Goal: Information Seeking & Learning: Check status

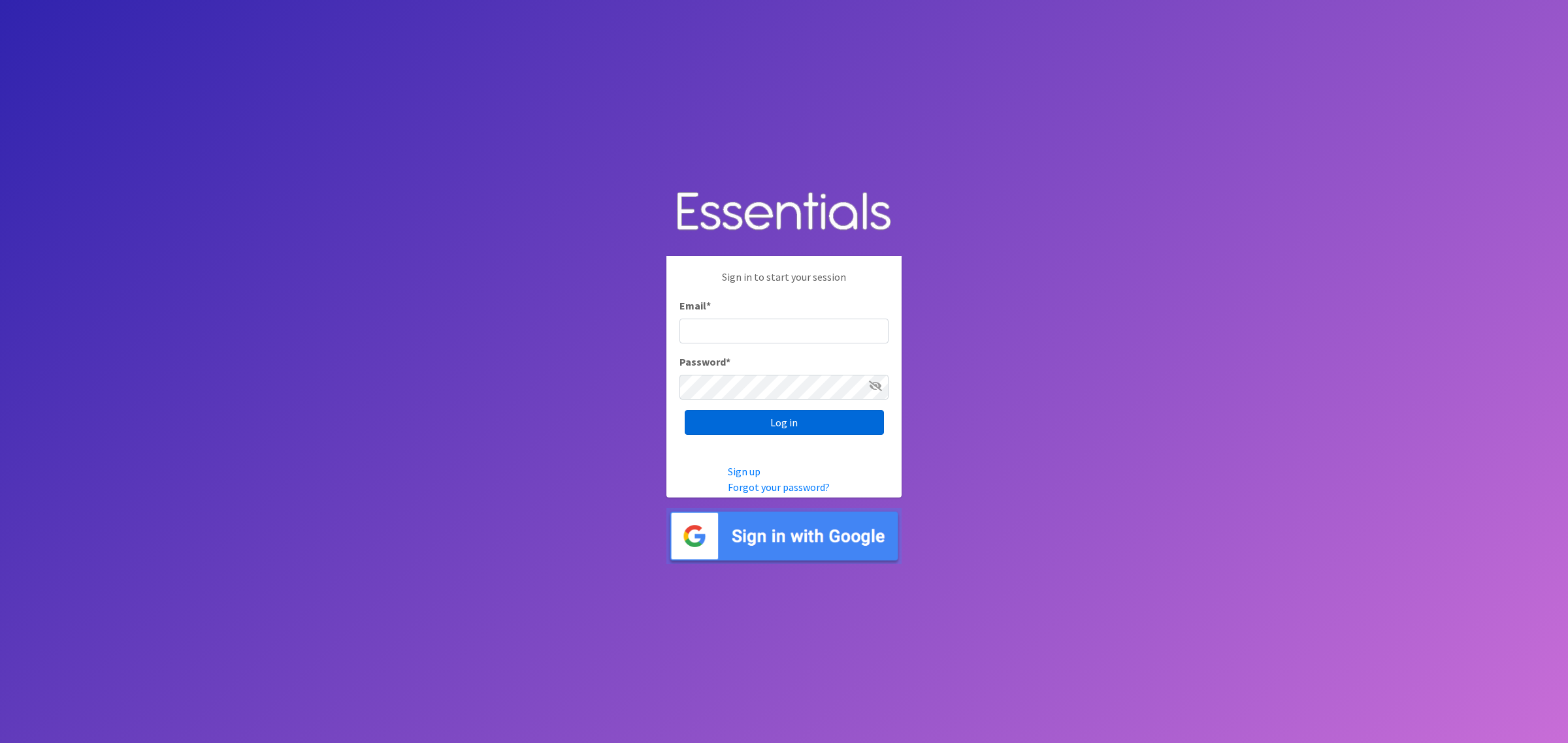
type input "[PERSON_NAME][EMAIL_ADDRESS][DOMAIN_NAME]"
click at [795, 415] on input "Log in" at bounding box center [784, 422] width 199 height 25
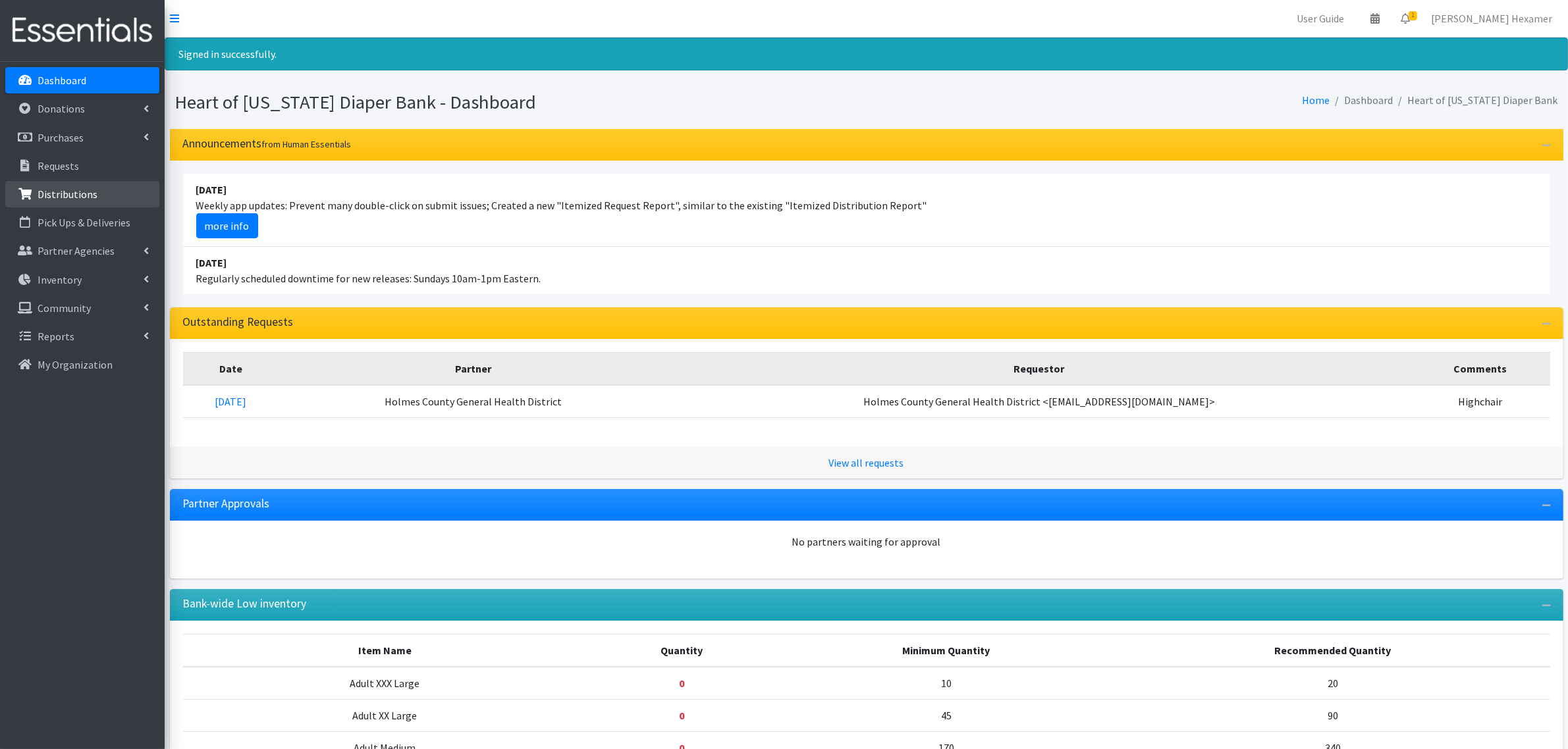
click at [50, 194] on p "Distributions" at bounding box center [68, 193] width 60 height 13
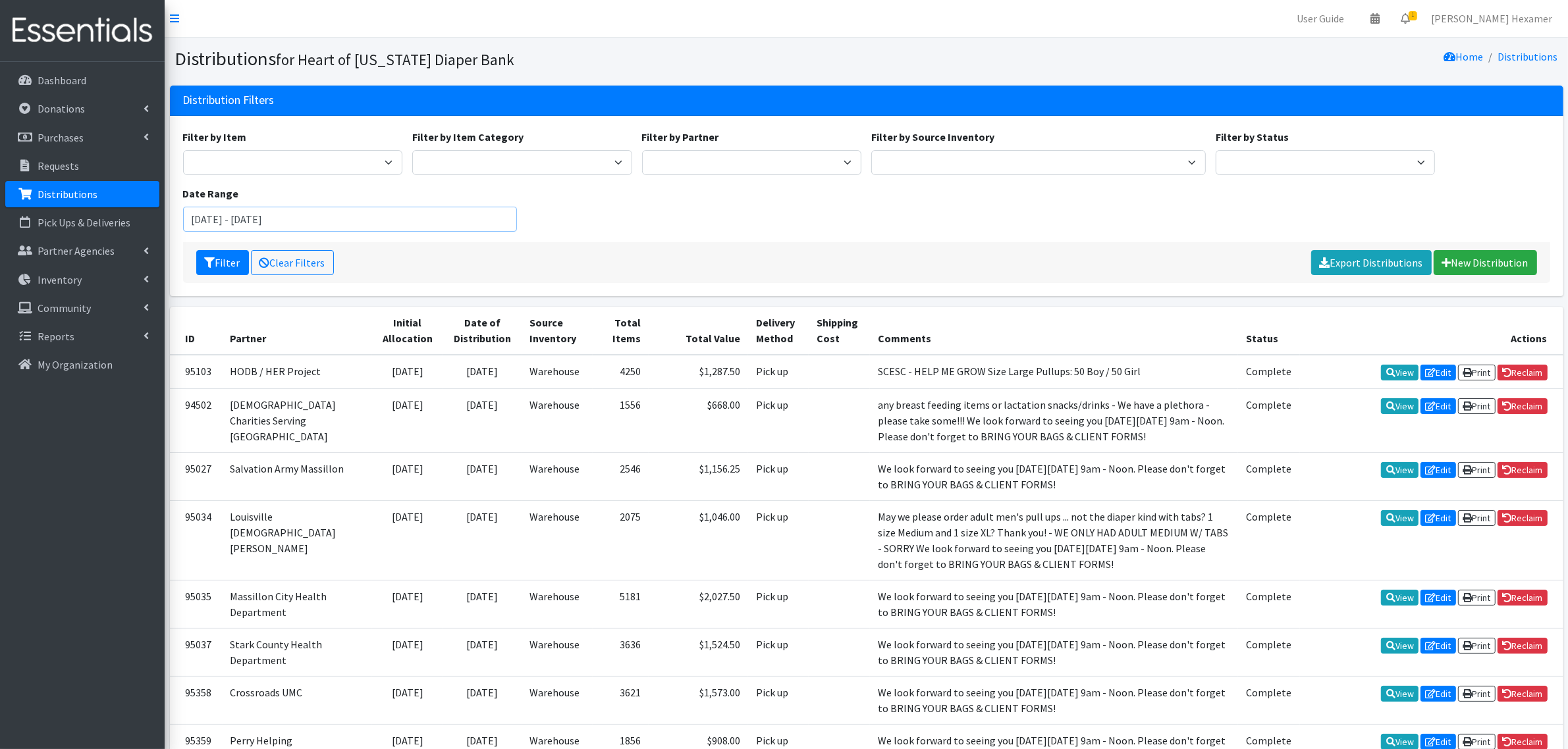
drag, startPoint x: 260, startPoint y: 217, endPoint x: 162, endPoint y: 208, distance: 98.4
type input "January 1, 2024 - December 31, 2024"
click at [682, 156] on select "Alliance Commons Belmont County Health Department Bridge Point Canal Fulton Spe…" at bounding box center [752, 162] width 219 height 25
select select "2677"
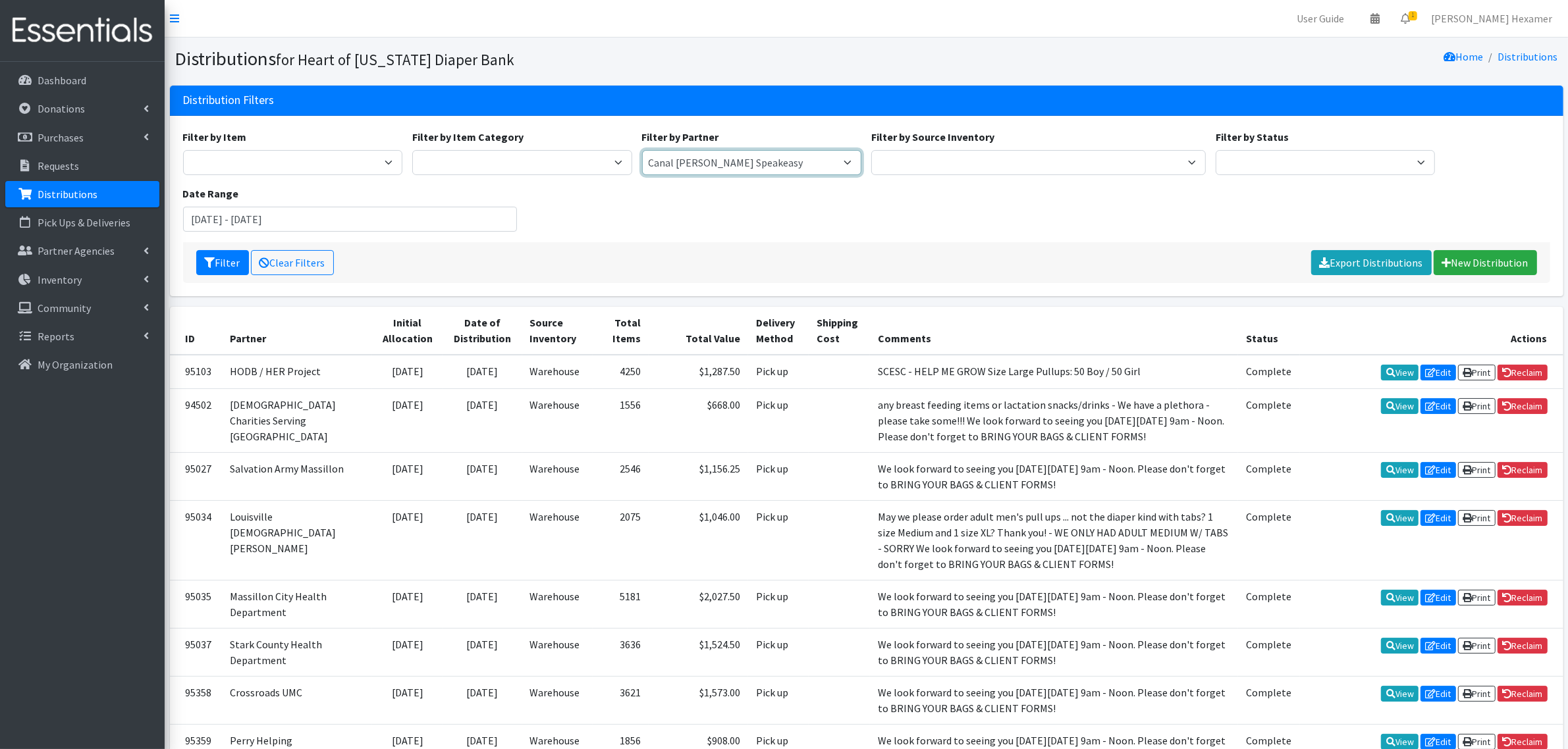
click at [642, 150] on select "Alliance Commons Belmont County Health Department Bridge Point Canal Fulton Spe…" at bounding box center [752, 162] width 219 height 25
click at [227, 261] on button "Filter" at bounding box center [222, 262] width 53 height 25
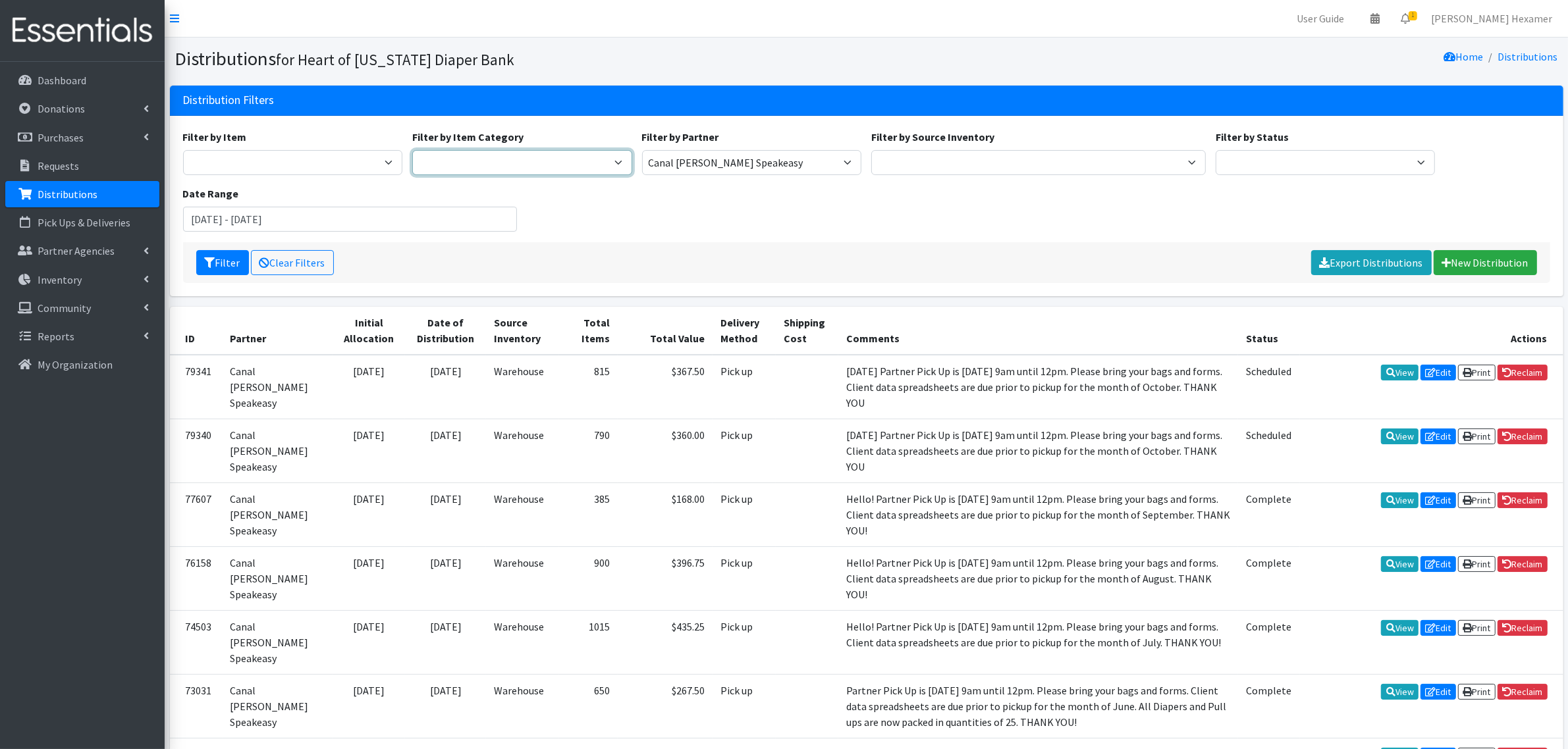
click at [436, 150] on select "Period Supplies Adult Incontinence Diapers Wipes Pull- Ups" at bounding box center [522, 162] width 219 height 25
select select "44"
click at [412, 150] on select "Period Supplies Adult Incontinence Diapers Wipes Pull- Ups" at bounding box center [522, 162] width 219 height 25
click at [220, 260] on button "Filter" at bounding box center [222, 262] width 53 height 25
click at [493, 163] on select "Period Supplies Adult Incontinence Diapers Wipes Pull- Ups" at bounding box center [522, 162] width 219 height 25
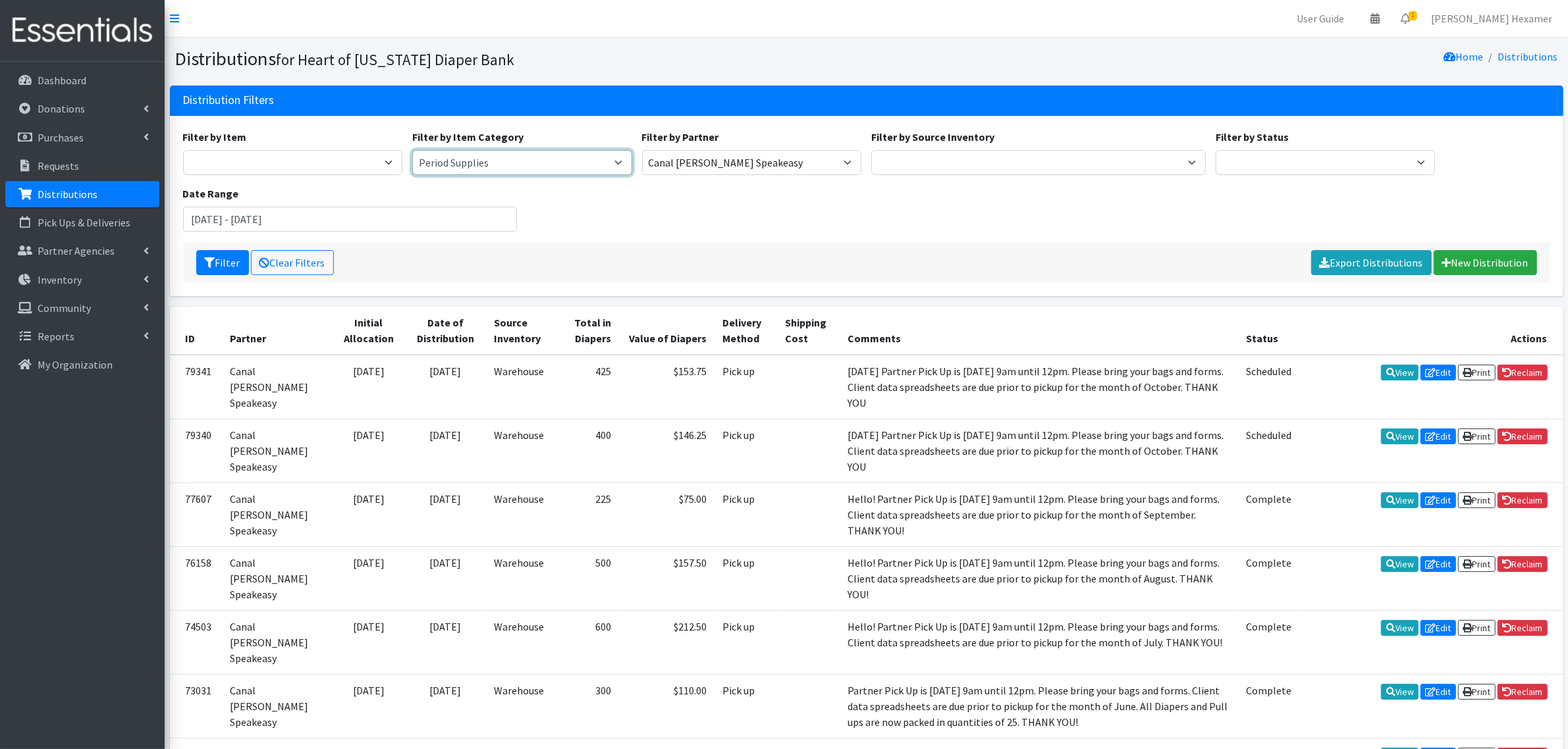
click at [412, 150] on select "Period Supplies Adult Incontinence Diapers Wipes Pull- Ups" at bounding box center [522, 162] width 219 height 25
click at [222, 262] on button "Filter" at bounding box center [222, 262] width 53 height 25
click at [421, 164] on select "Period Supplies Adult Incontinence Diapers Wipes Pull- Ups" at bounding box center [522, 162] width 219 height 25
select select "380"
click at [412, 150] on select "Period Supplies Adult Incontinence Diapers Wipes Pull- Ups" at bounding box center [522, 162] width 219 height 25
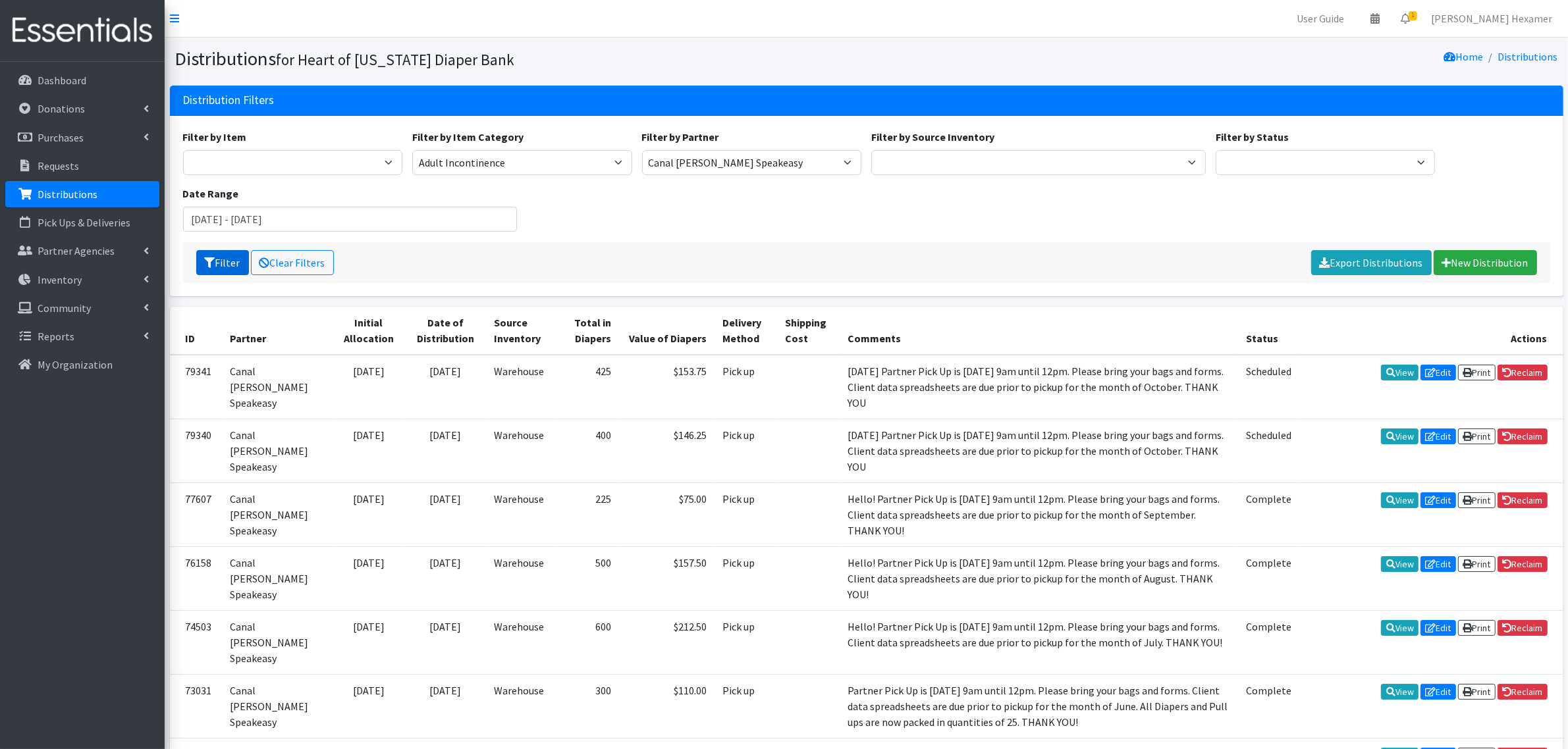
click at [227, 260] on button "Filter" at bounding box center [222, 262] width 53 height 25
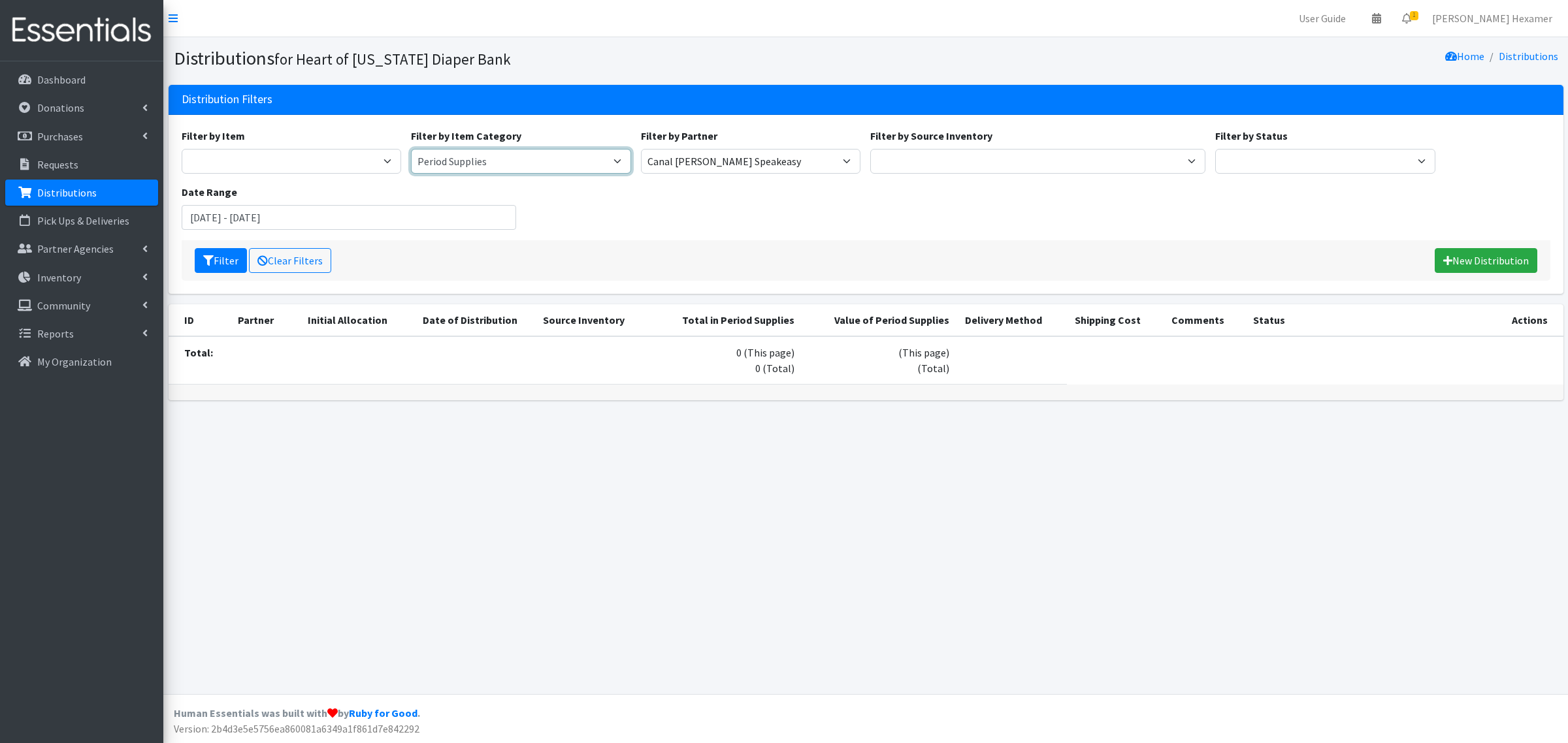
click at [522, 154] on select "Period Supplies Adult Incontinence Diapers Wipes Pull- Ups" at bounding box center [521, 160] width 220 height 25
select select "175"
click at [411, 148] on select "Period Supplies Adult Incontinence Diapers Wipes Pull- Ups" at bounding box center [521, 160] width 220 height 25
click at [219, 256] on button "Filter" at bounding box center [221, 260] width 52 height 25
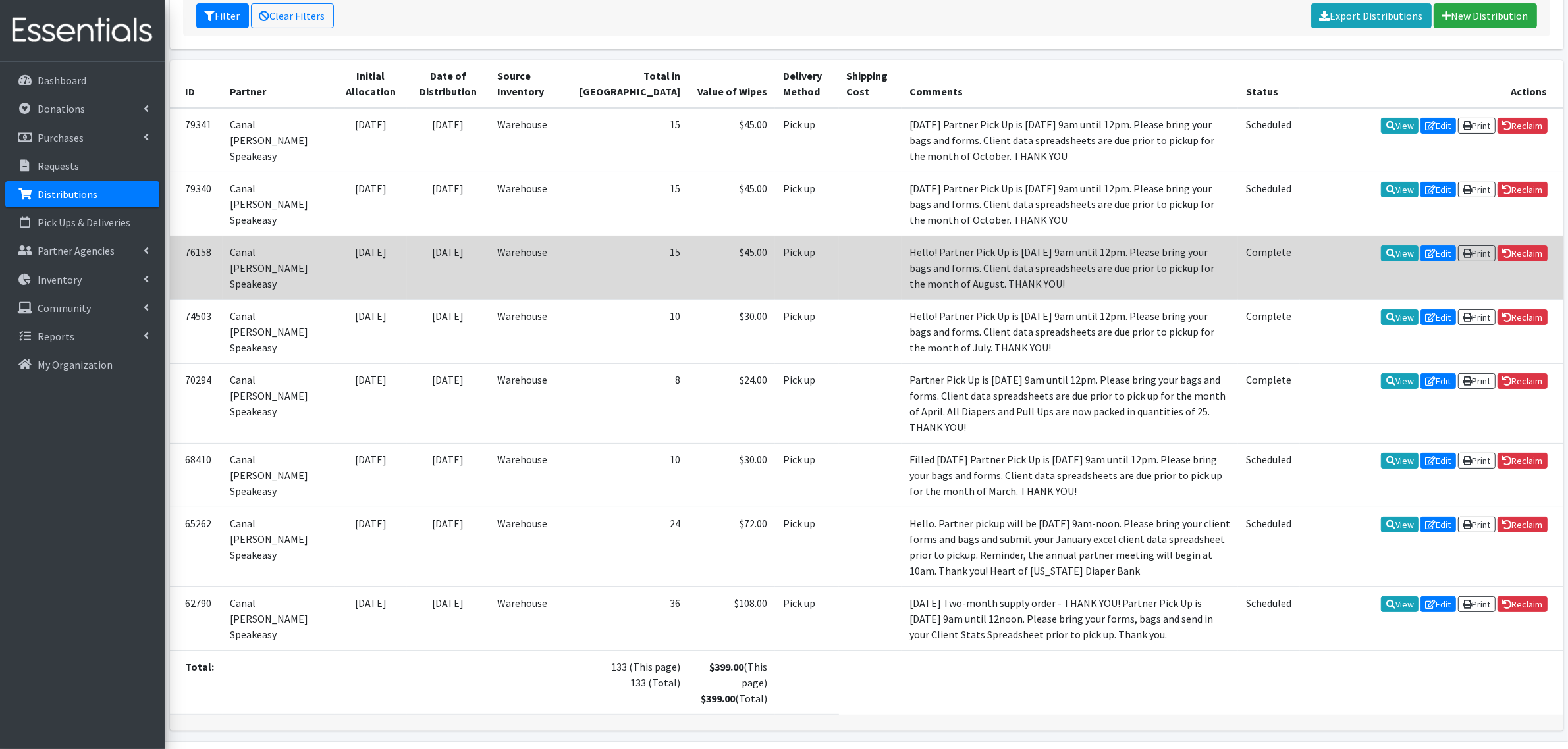
scroll to position [256, 0]
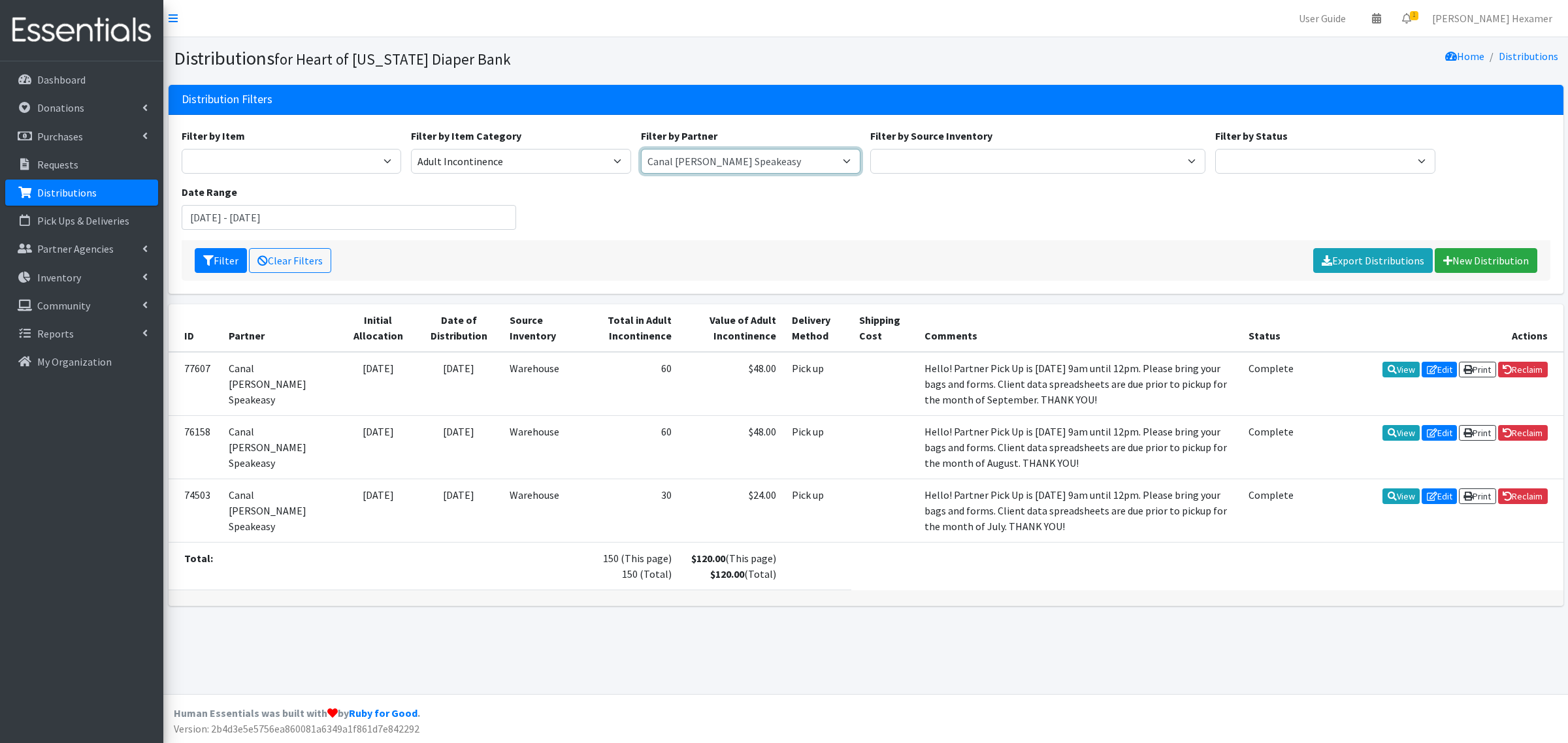
click at [851, 161] on select "Alliance Commons Belmont County Health Department [GEOGRAPHIC_DATA] [PERSON_NAM…" at bounding box center [751, 160] width 220 height 25
select select "4111"
click at [641, 148] on select "Alliance Commons Belmont County Health Department [GEOGRAPHIC_DATA] [PERSON_NAM…" at bounding box center [751, 160] width 220 height 25
click at [217, 252] on button "Filter" at bounding box center [221, 260] width 52 height 25
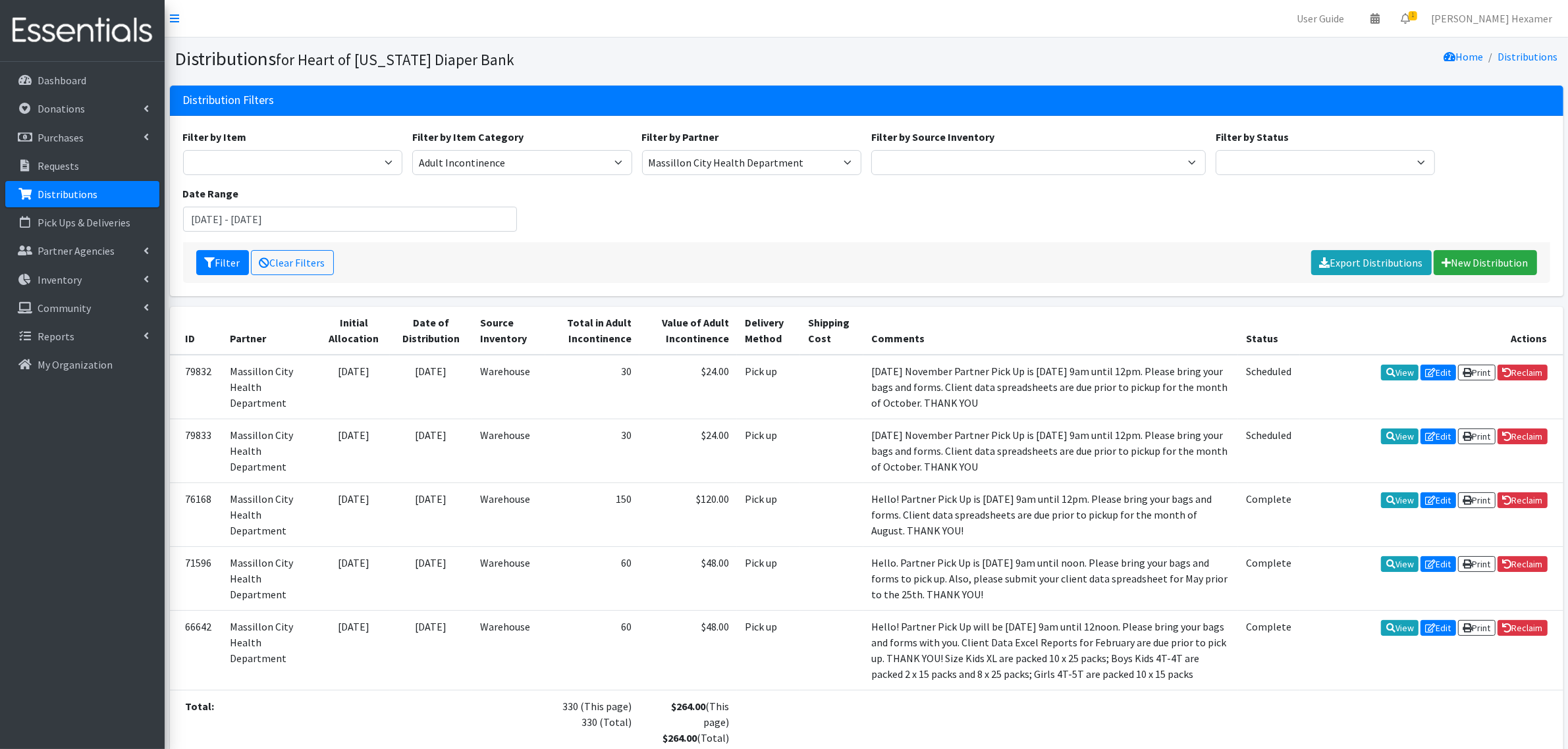
scroll to position [81, 0]
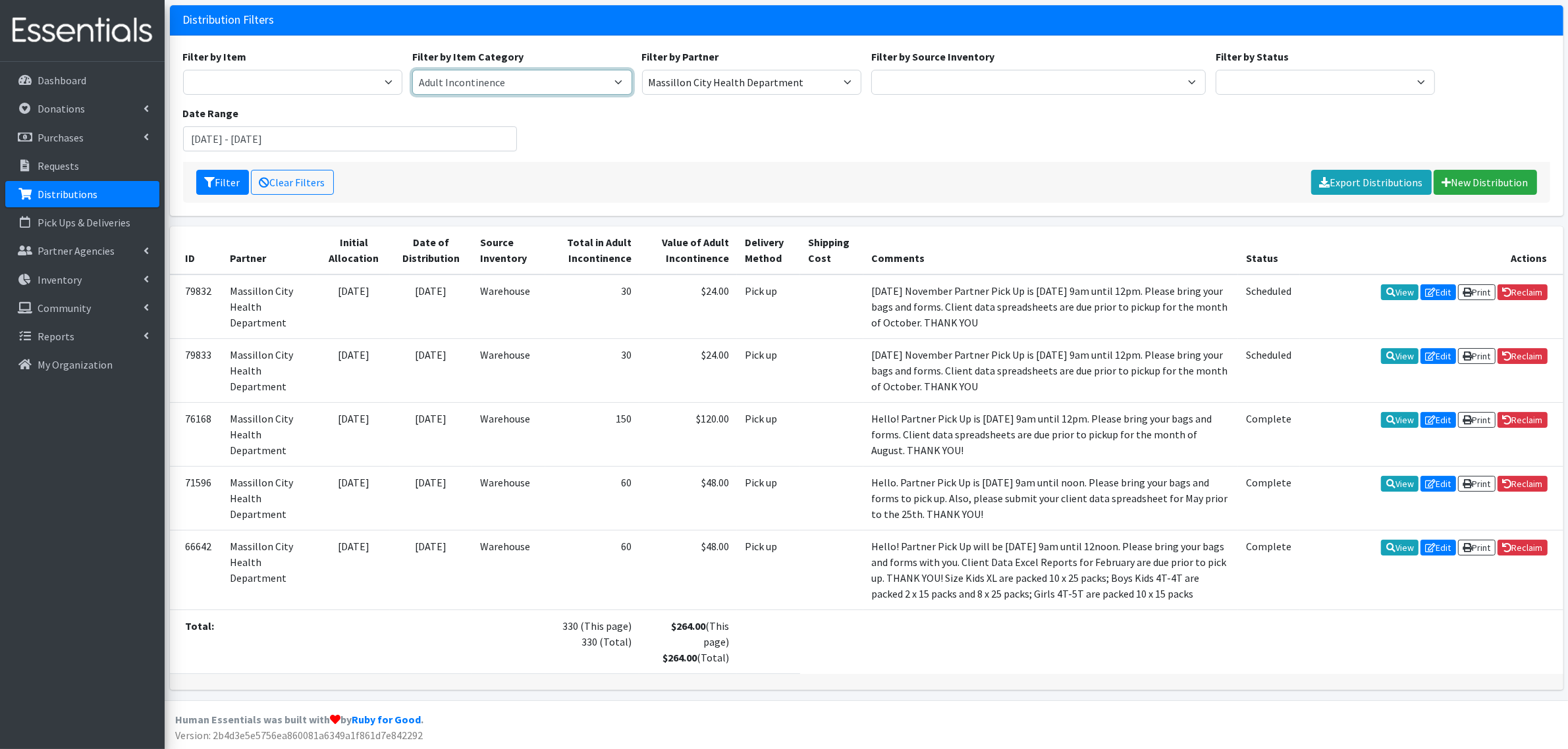
click at [542, 89] on select "Period Supplies Adult Incontinence Diapers Wipes Pull- Ups" at bounding box center [522, 82] width 219 height 25
select select "44"
click at [412, 70] on select "Period Supplies Adult Incontinence Diapers Wipes Pull- Ups" at bounding box center [522, 82] width 219 height 25
click at [225, 176] on button "Filter" at bounding box center [222, 182] width 53 height 25
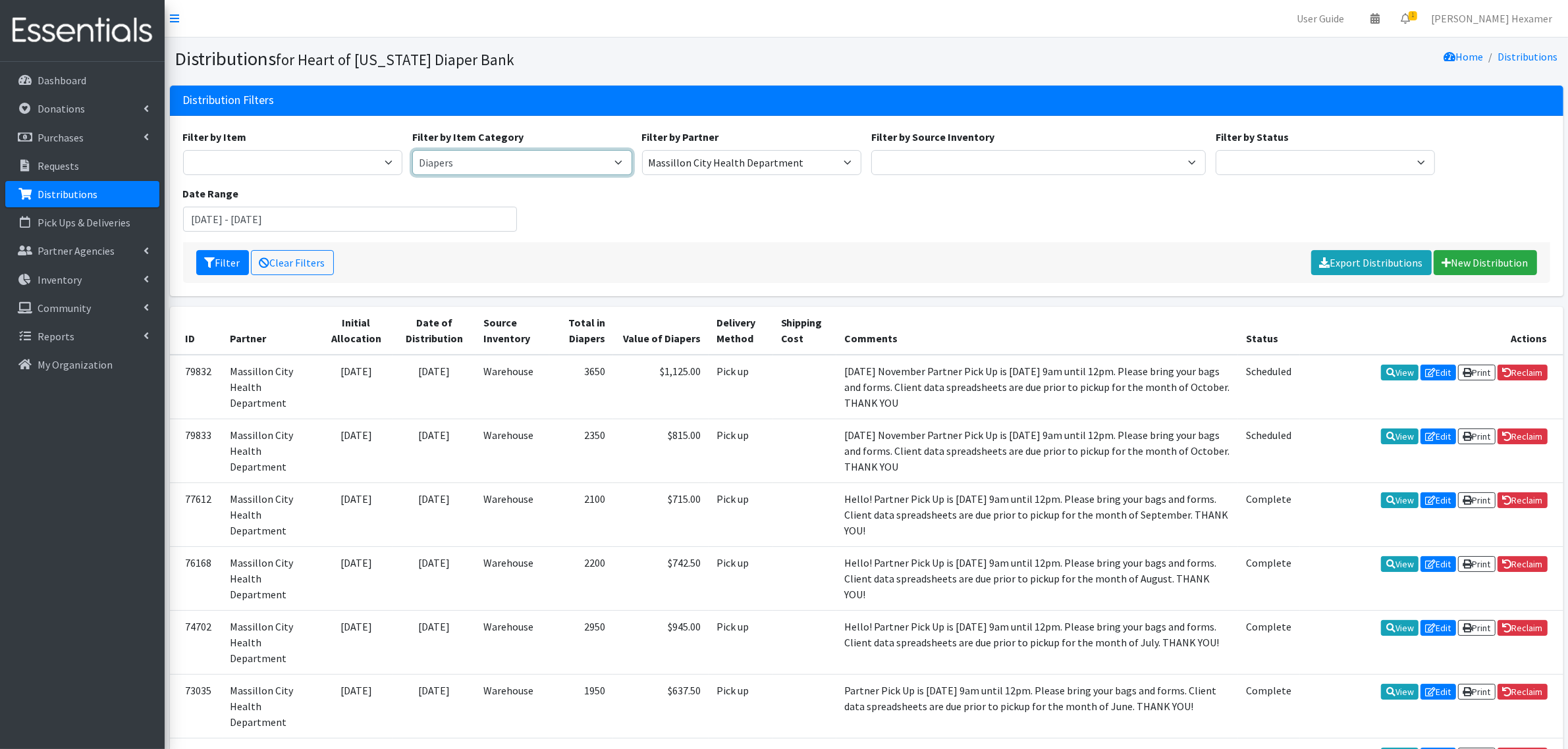
drag, startPoint x: 472, startPoint y: 155, endPoint x: 474, endPoint y: 165, distance: 10.2
click at [471, 158] on select "Period Supplies Adult Incontinence Diapers Wipes Pull- Ups" at bounding box center [522, 162] width 219 height 25
select select "175"
click at [412, 150] on select "Period Supplies Adult Incontinence Diapers Wipes Pull- Ups" at bounding box center [522, 162] width 219 height 25
click at [219, 260] on button "Filter" at bounding box center [222, 262] width 53 height 25
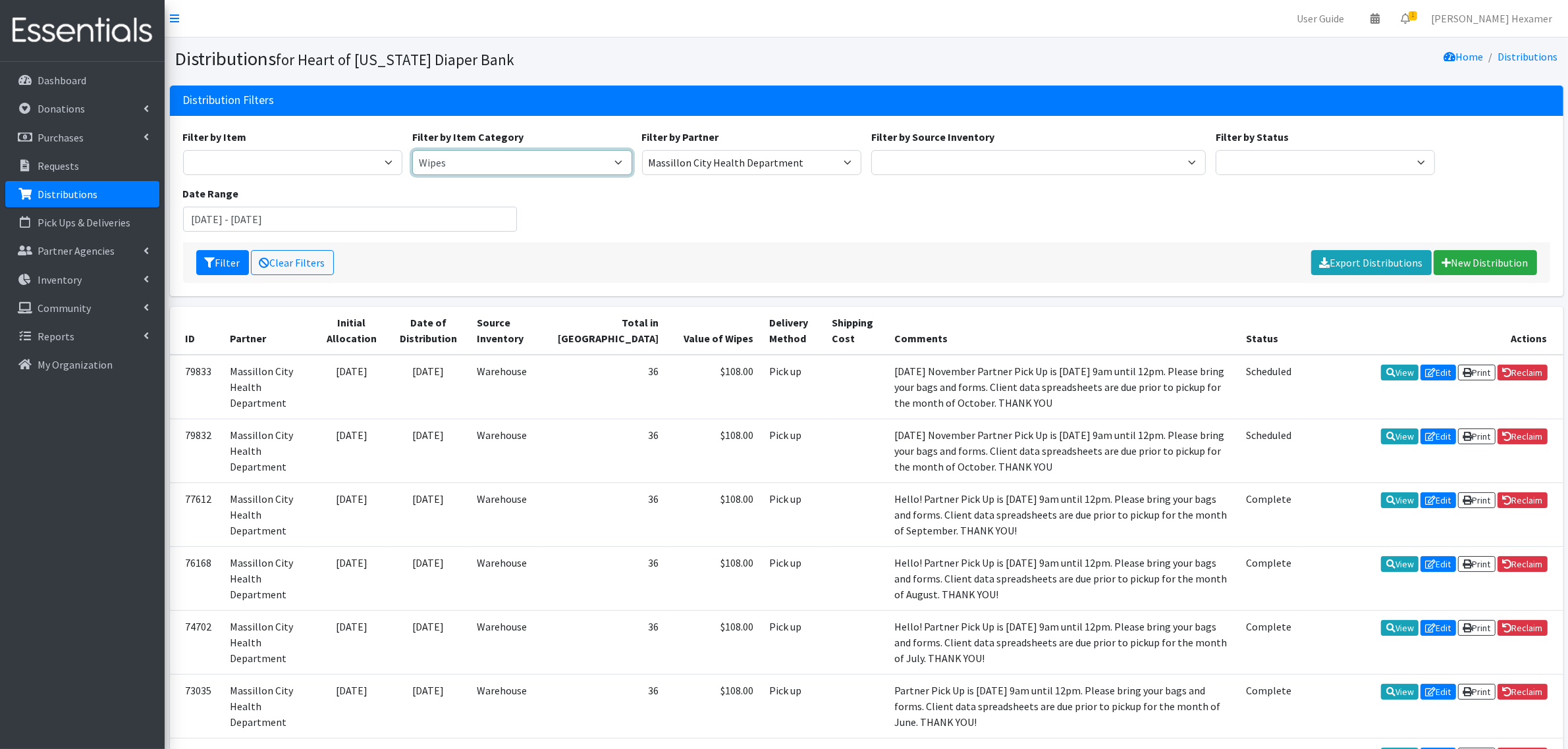
click at [454, 164] on select "Period Supplies Adult Incontinence Diapers Wipes Pull- Ups" at bounding box center [522, 162] width 219 height 25
select select
click at [412, 150] on select "Period Supplies Adult Incontinence Diapers Wipes Pull- Ups" at bounding box center [522, 162] width 219 height 25
click at [210, 258] on icon "submit" at bounding box center [209, 262] width 11 height 11
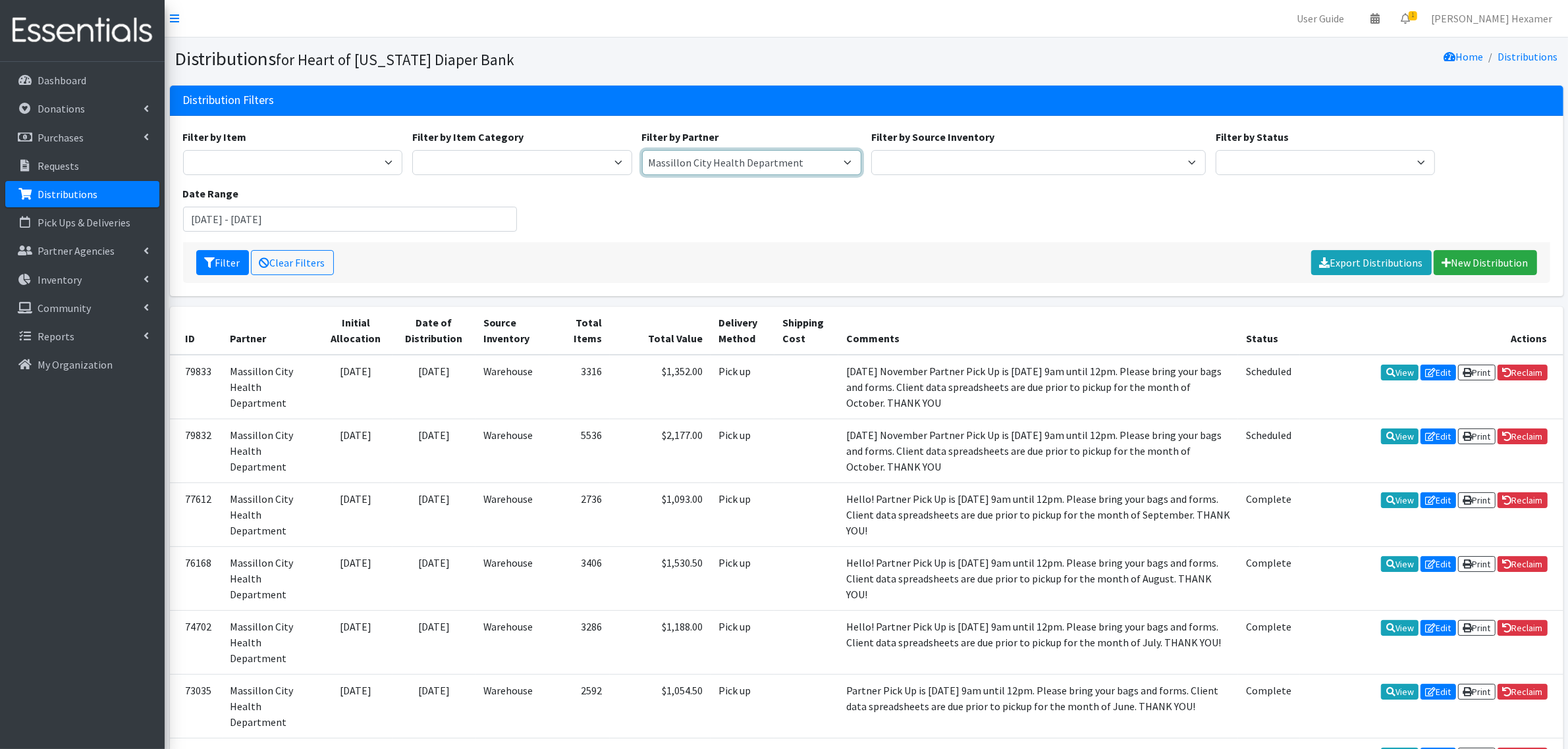
click at [843, 159] on select "Alliance Commons Belmont County Health Department [GEOGRAPHIC_DATA] [PERSON_NAM…" at bounding box center [752, 162] width 219 height 25
select select "3264"
click at [642, 150] on select "Alliance Commons Belmont County Health Department Bridge Point Canal Fulton Spe…" at bounding box center [752, 162] width 219 height 25
click at [217, 258] on button "Filter" at bounding box center [222, 262] width 53 height 25
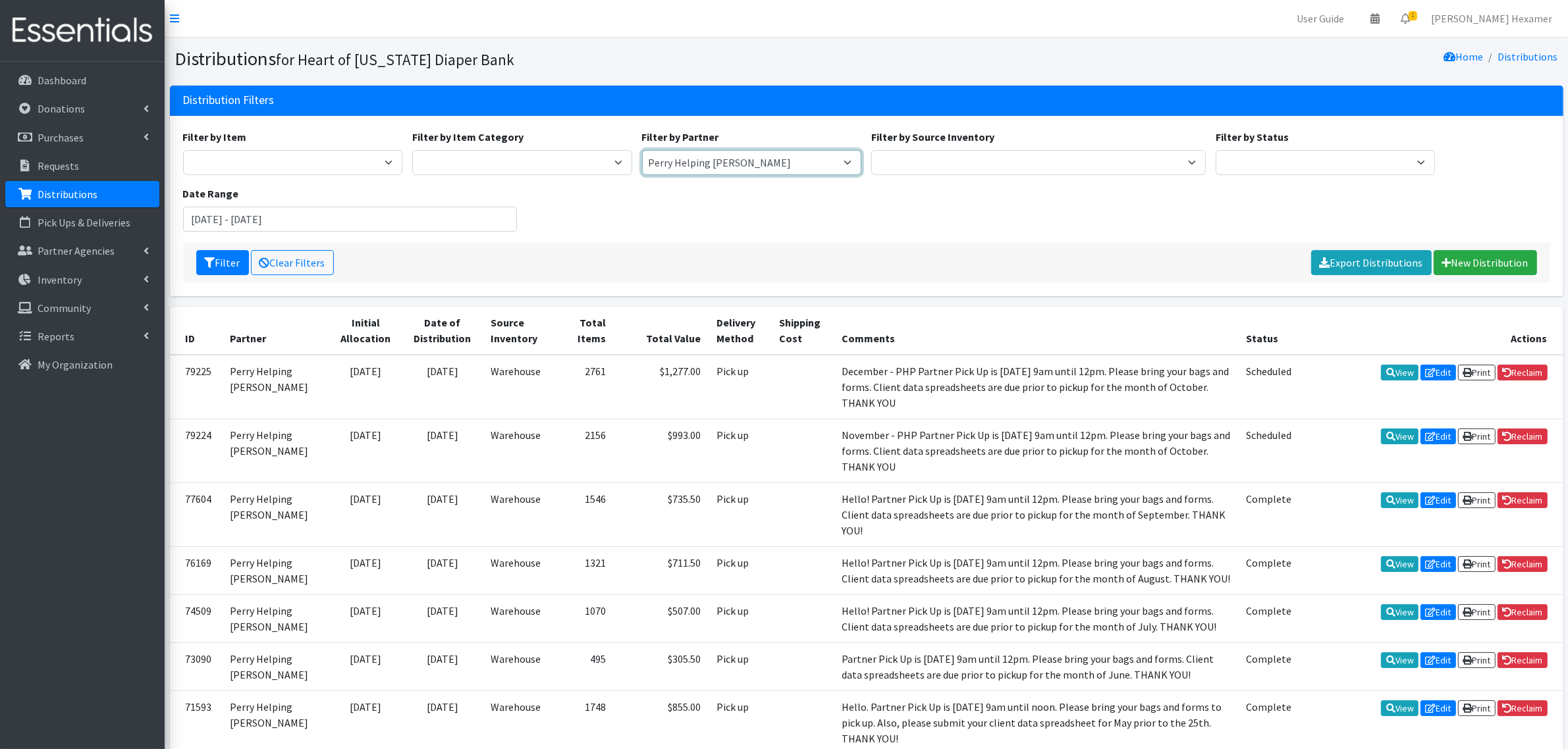
click at [690, 162] on select "Alliance Commons Belmont County Health Department [GEOGRAPHIC_DATA] [PERSON_NAM…" at bounding box center [752, 162] width 219 height 25
click at [554, 156] on select "Period Supplies Adult Incontinence Diapers Wipes Pull- Ups" at bounding box center [522, 162] width 219 height 25
select select "44"
click at [412, 150] on select "Period Supplies Adult Incontinence Diapers Wipes Pull- Ups" at bounding box center [522, 162] width 219 height 25
click at [221, 261] on button "Filter" at bounding box center [222, 262] width 53 height 25
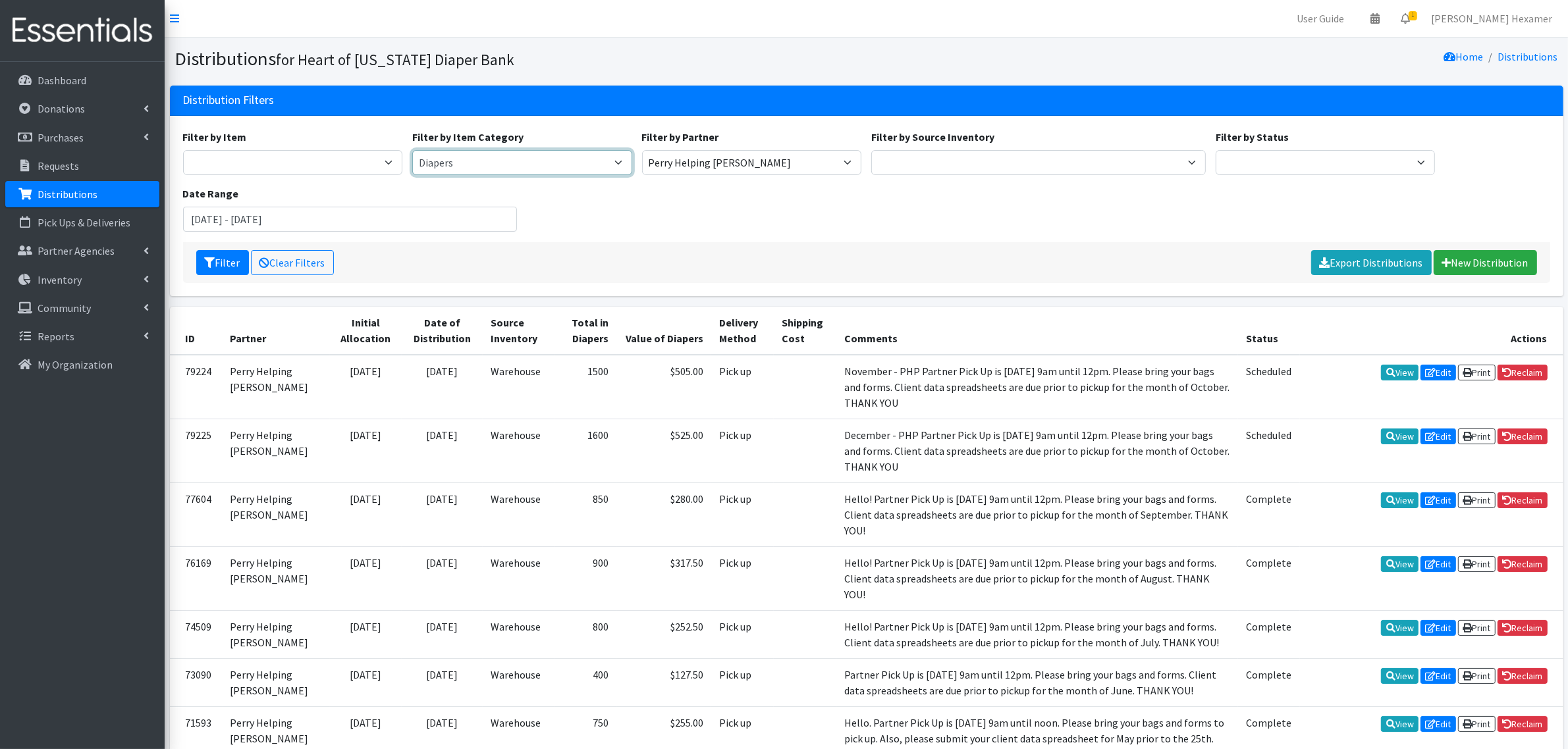
click at [495, 156] on select "Period Supplies Adult Incontinence Diapers Wipes Pull- Ups" at bounding box center [522, 162] width 219 height 25
select select "175"
click at [412, 150] on select "Period Supplies Adult Incontinence Diapers Wipes Pull- Ups" at bounding box center [522, 162] width 219 height 25
click at [218, 258] on button "Filter" at bounding box center [222, 262] width 53 height 25
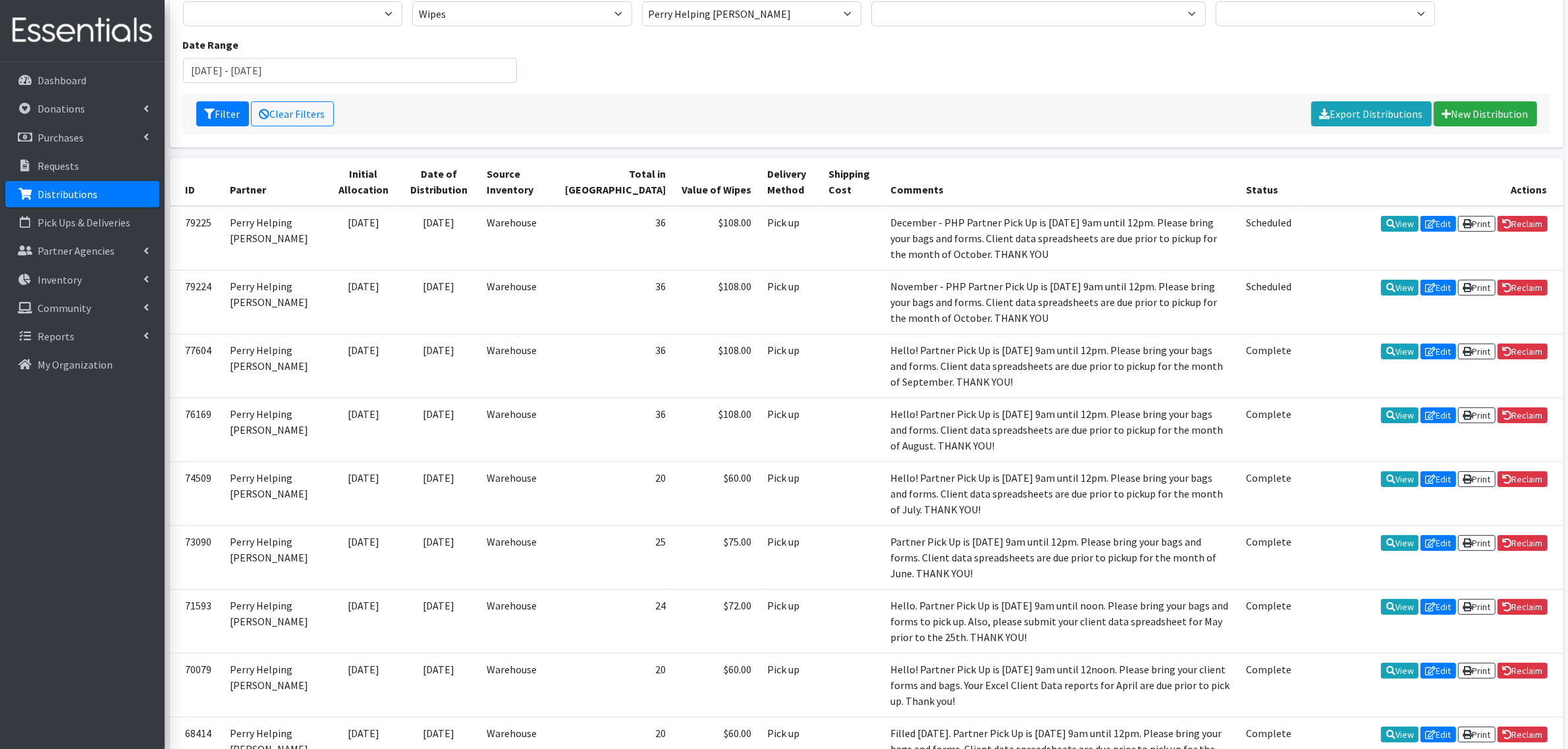
scroll to position [67, 0]
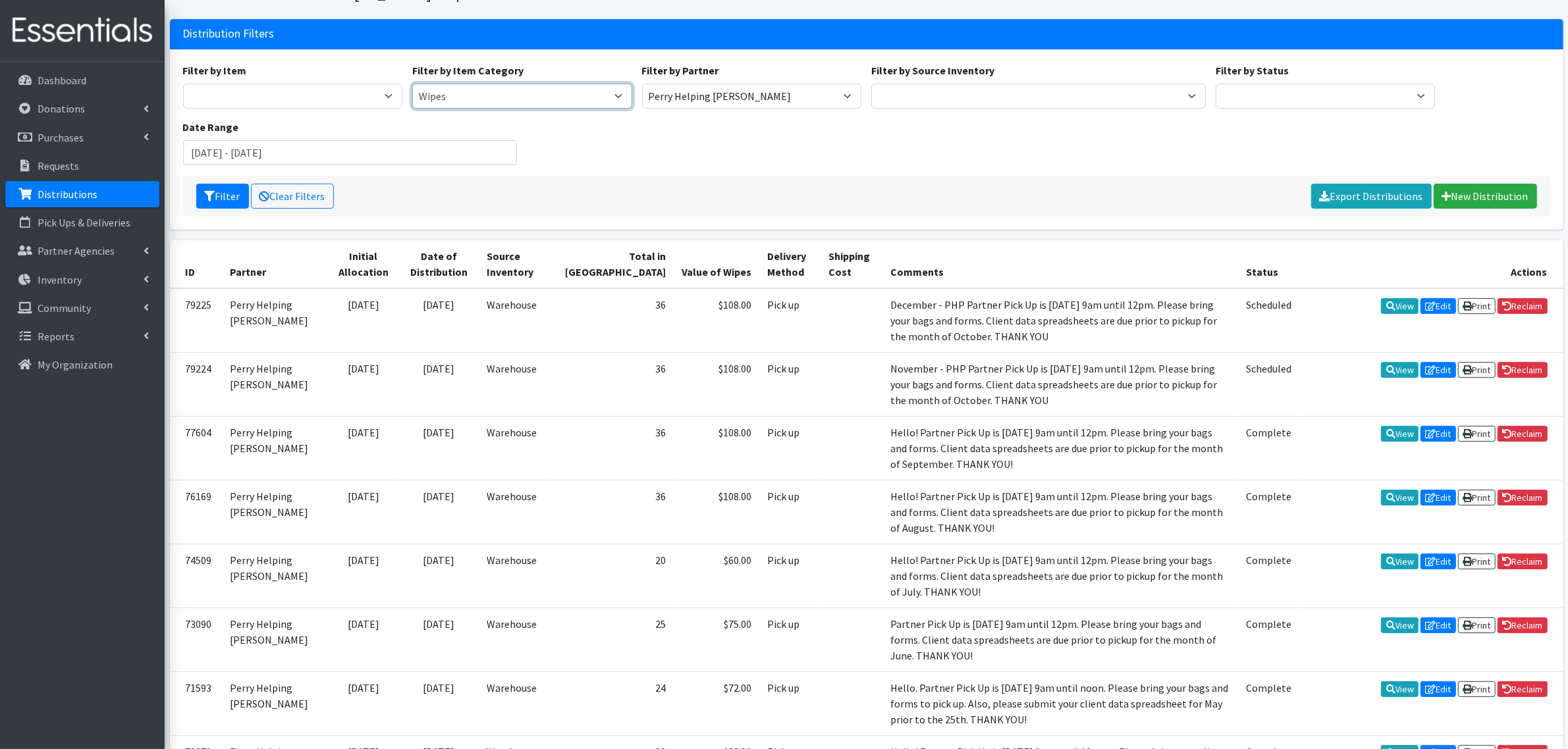
click at [426, 89] on select "Period Supplies Adult Incontinence Diapers Wipes Pull- Ups" at bounding box center [522, 96] width 219 height 25
select select "380"
click at [412, 84] on select "Period Supplies Adult Incontinence Diapers Wipes Pull- Ups" at bounding box center [522, 96] width 219 height 25
click at [212, 192] on icon "submit" at bounding box center [209, 195] width 11 height 11
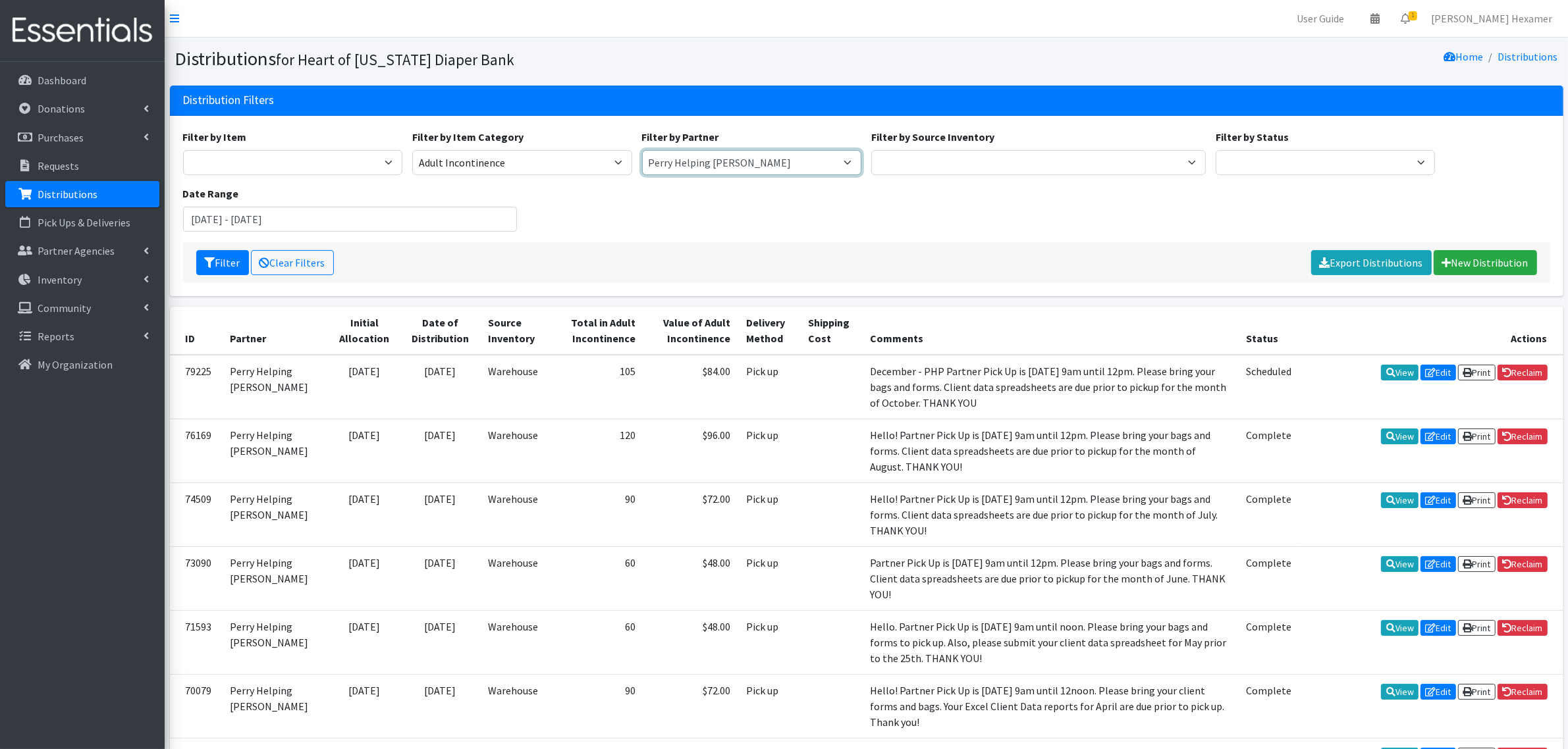
click at [847, 162] on select "Alliance Commons Belmont County Health Department Bridge Point Canal Fulton Spe…" at bounding box center [752, 162] width 219 height 25
select select "274"
click at [642, 150] on select "Alliance Commons Belmont County Health Department Bridge Point Canal Fulton Spe…" at bounding box center [752, 162] width 219 height 25
click at [227, 258] on button "Filter" at bounding box center [222, 262] width 53 height 25
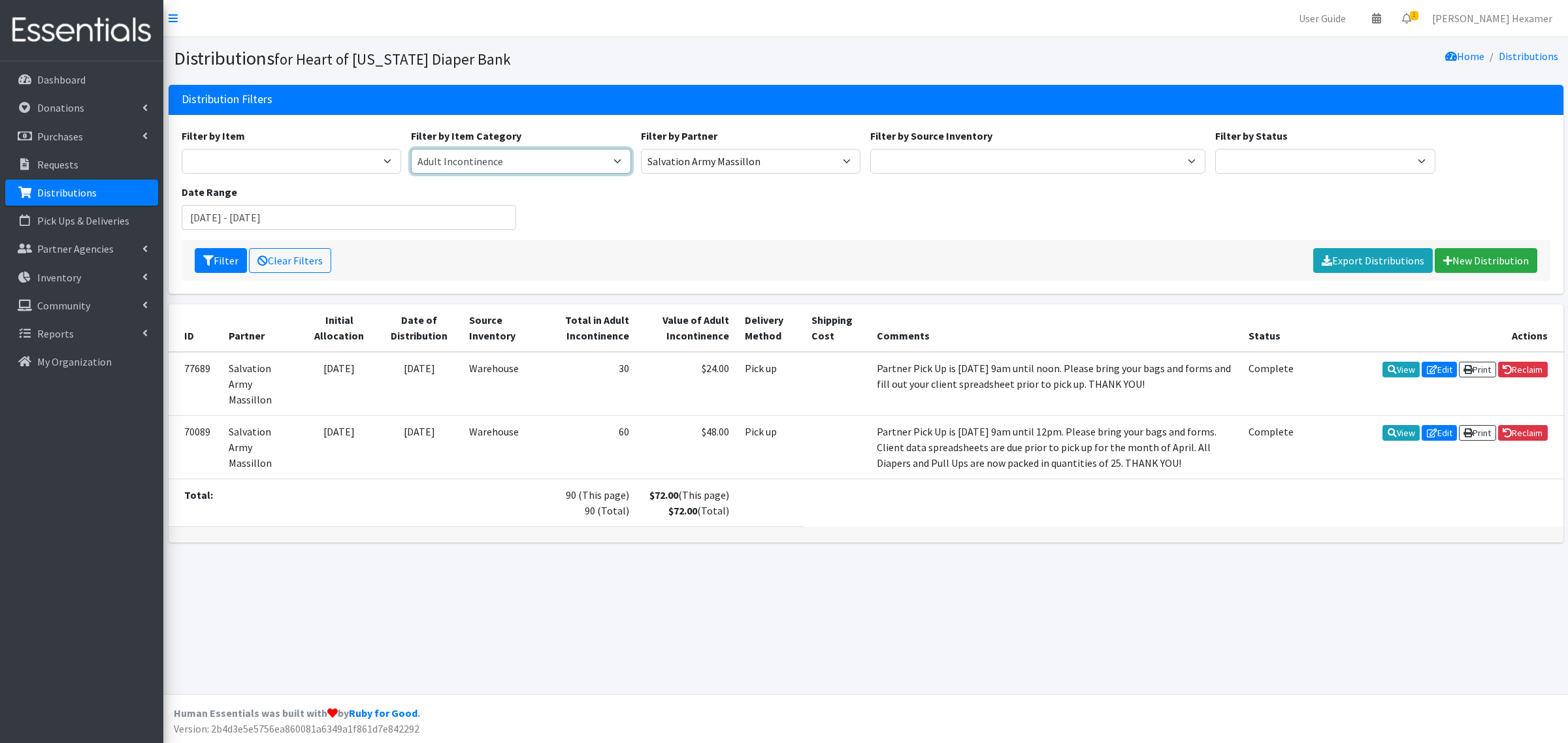
click at [620, 165] on select "Period Supplies Adult Incontinence Diapers Wipes Pull- Ups" at bounding box center [521, 160] width 220 height 25
select select "44"
click at [411, 148] on select "Period Supplies Adult Incontinence Diapers Wipes Pull- Ups" at bounding box center [521, 160] width 220 height 25
click at [210, 253] on button "Filter" at bounding box center [221, 260] width 52 height 25
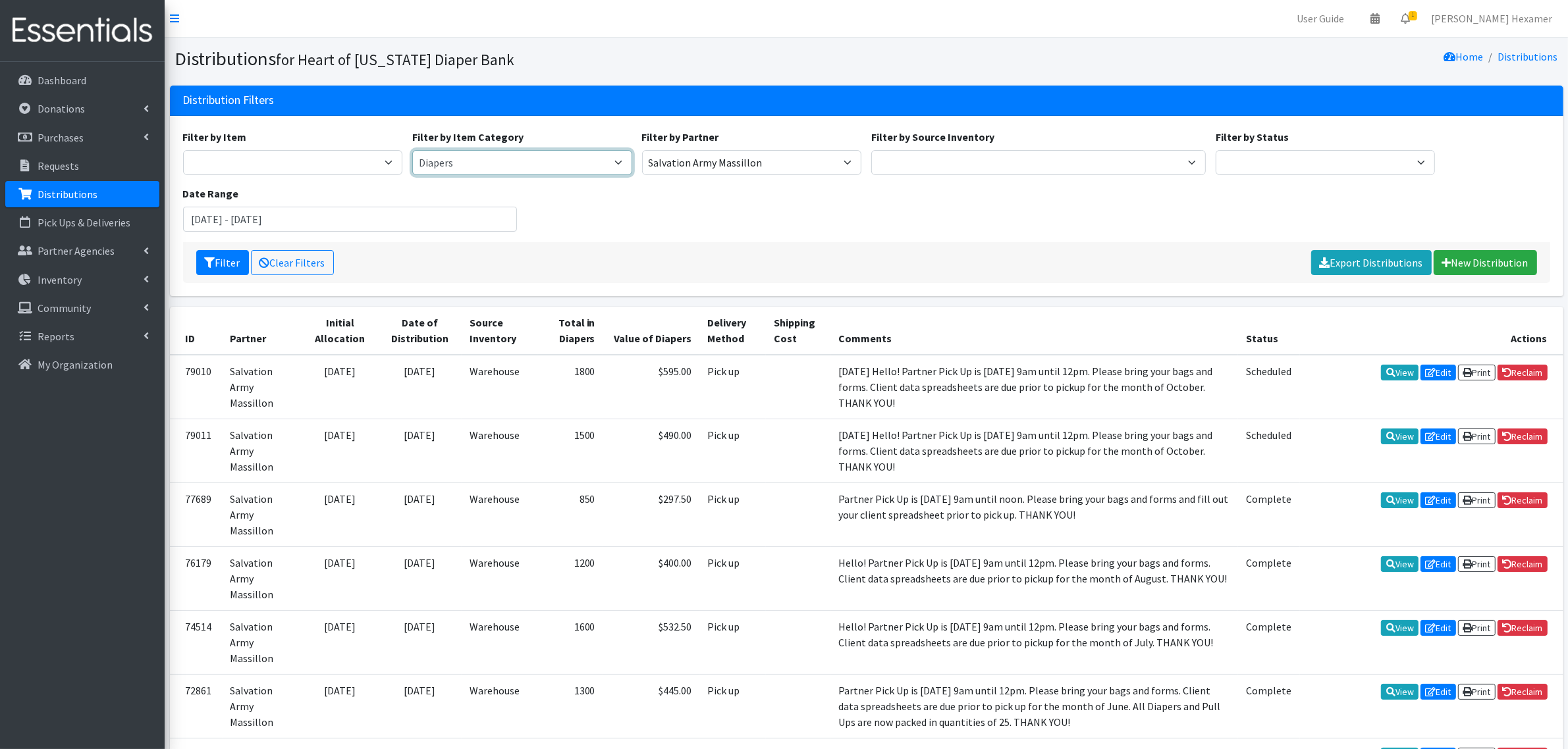
click at [619, 152] on select "Period Supplies Adult Incontinence Diapers Wipes Pull- Ups" at bounding box center [522, 162] width 219 height 25
select select
click at [412, 150] on select "Period Supplies Adult Incontinence Diapers Wipes Pull- Ups" at bounding box center [522, 162] width 219 height 25
click at [208, 255] on button "Filter" at bounding box center [222, 262] width 53 height 25
click at [449, 157] on select "Period Supplies Adult Incontinence Diapers Wipes Pull- Ups" at bounding box center [522, 162] width 219 height 25
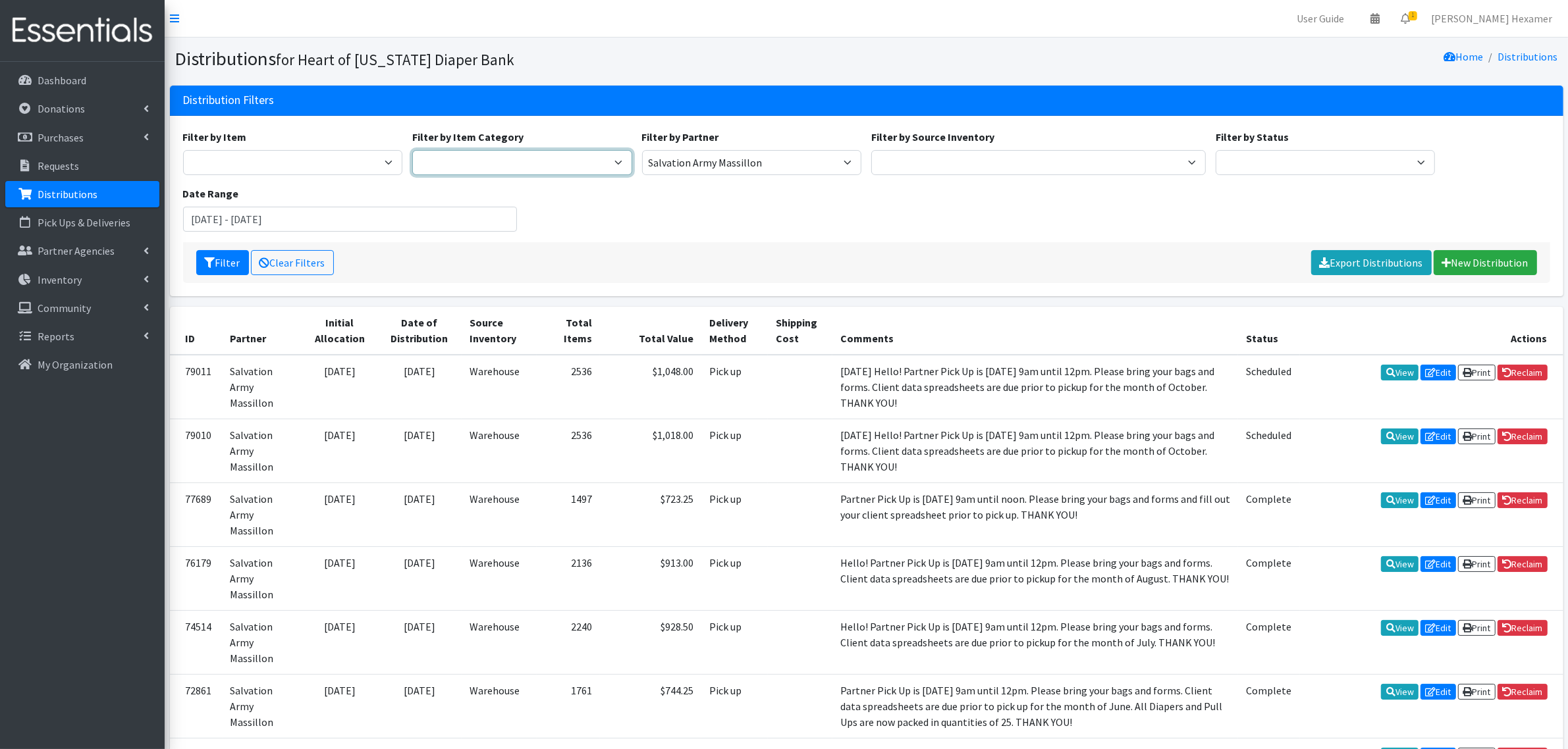
select select "175"
click at [412, 150] on select "Period Supplies Adult Incontinence Diapers Wipes Pull- Ups" at bounding box center [522, 162] width 219 height 25
click at [225, 260] on button "Filter" at bounding box center [222, 262] width 53 height 25
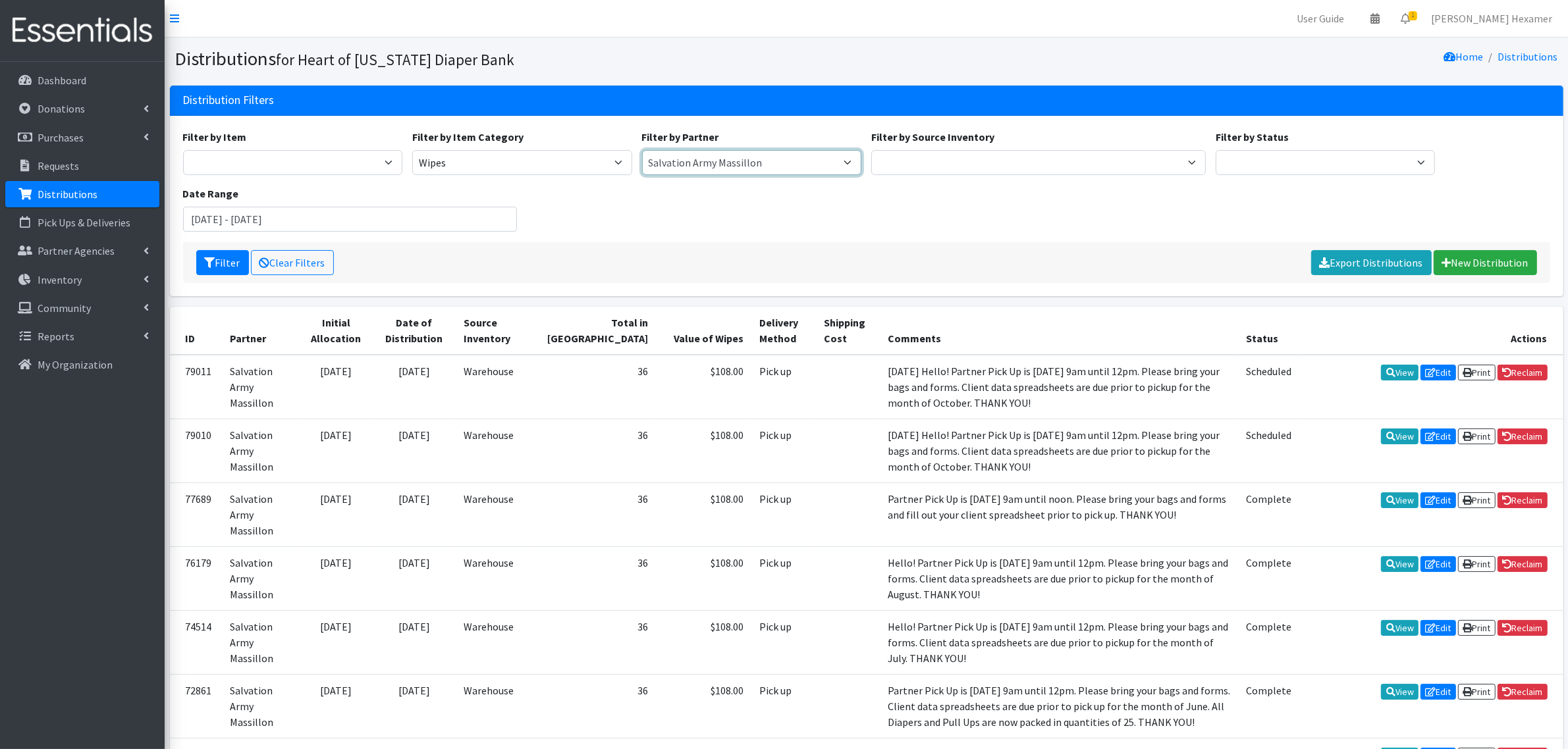
click at [669, 160] on select "Alliance Commons Belmont County Health Department Bridge Point Canal Fulton Spe…" at bounding box center [752, 162] width 219 height 25
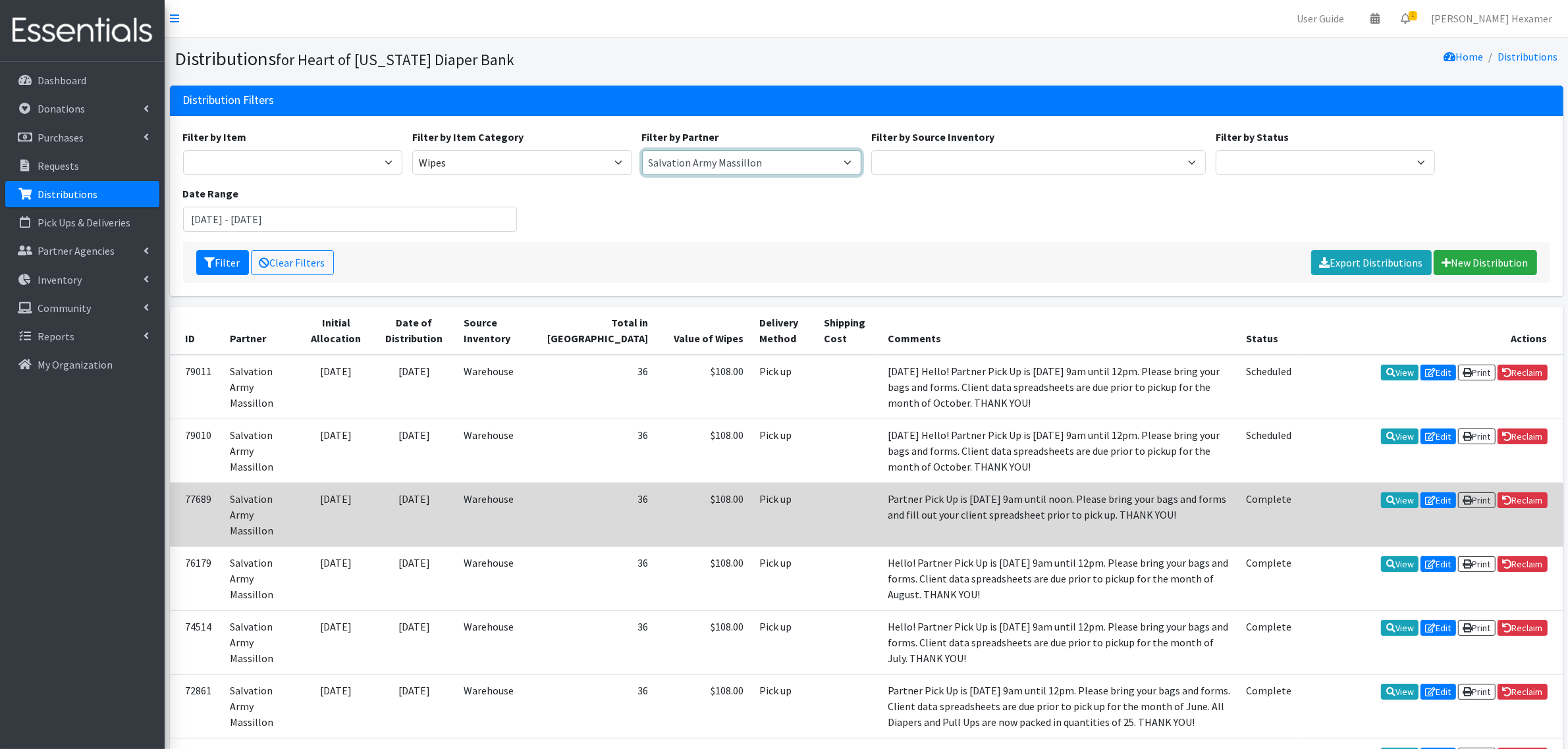
select select "1819"
click at [642, 150] on select "Alliance Commons Belmont County Health Department Bridge Point Canal Fulton Spe…" at bounding box center [752, 162] width 219 height 25
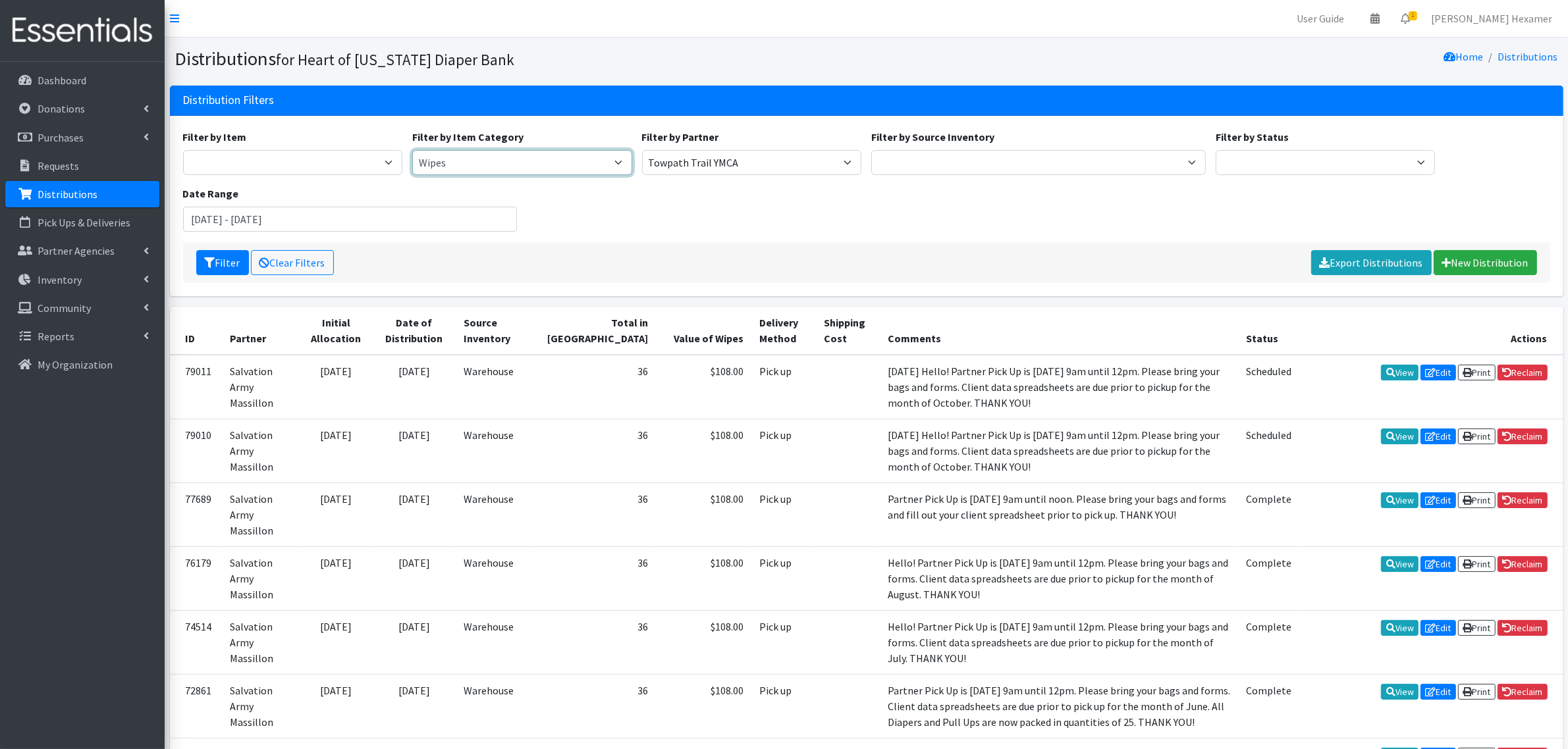
click at [440, 160] on select "Period Supplies Adult Incontinence Diapers Wipes Pull- Ups" at bounding box center [522, 162] width 219 height 25
select select
click at [412, 150] on select "Period Supplies Adult Incontinence Diapers Wipes Pull- Ups" at bounding box center [522, 162] width 219 height 25
click at [219, 260] on button "Filter" at bounding box center [222, 262] width 53 height 25
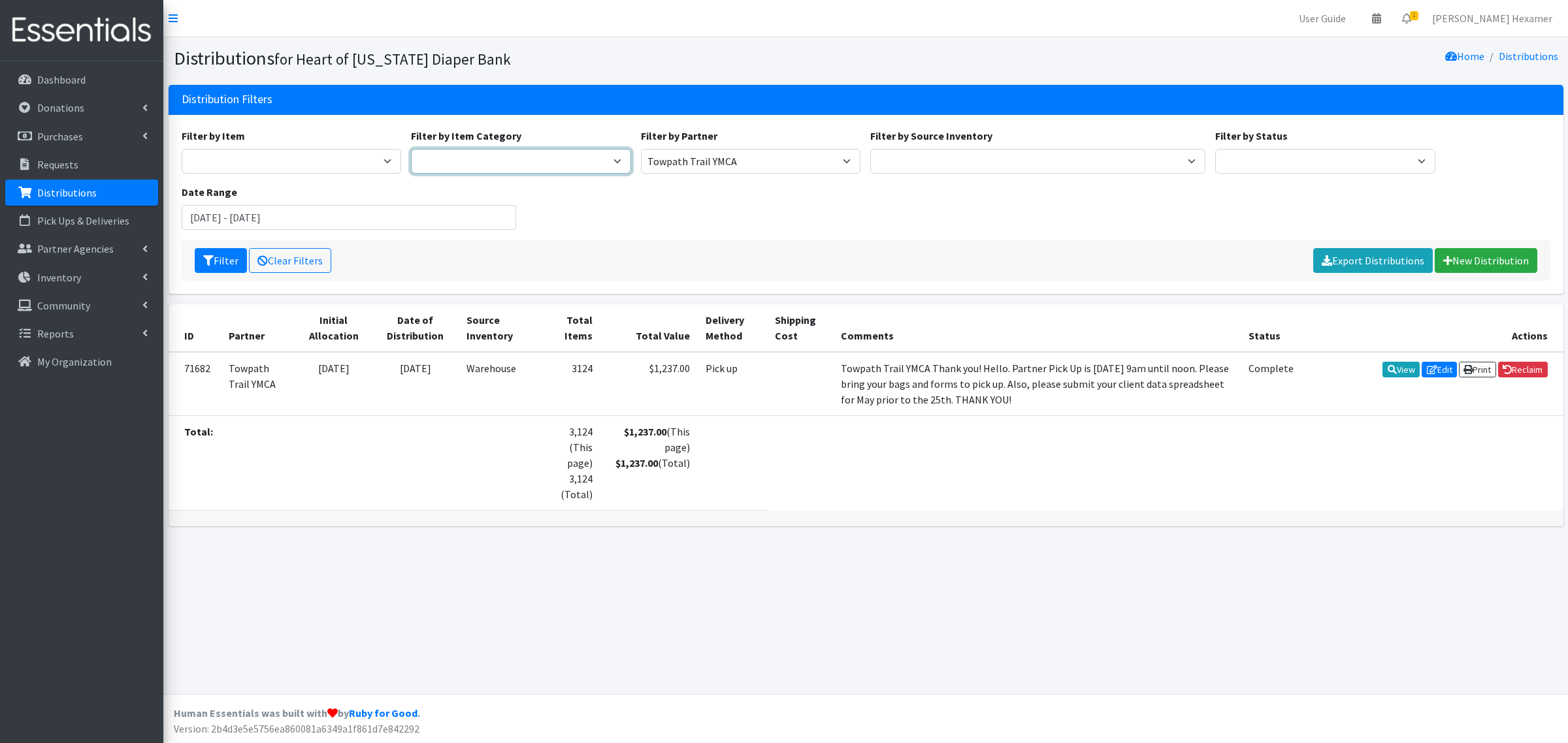
click at [485, 155] on select "Period Supplies Adult Incontinence Diapers Wipes Pull- Ups" at bounding box center [521, 160] width 220 height 25
select select "44"
click at [411, 148] on select "Period Supplies Adult Incontinence Diapers Wipes Pull- Ups" at bounding box center [521, 160] width 220 height 25
drag, startPoint x: 224, startPoint y: 249, endPoint x: 217, endPoint y: 254, distance: 8.6
click at [220, 252] on button "Filter" at bounding box center [221, 260] width 52 height 25
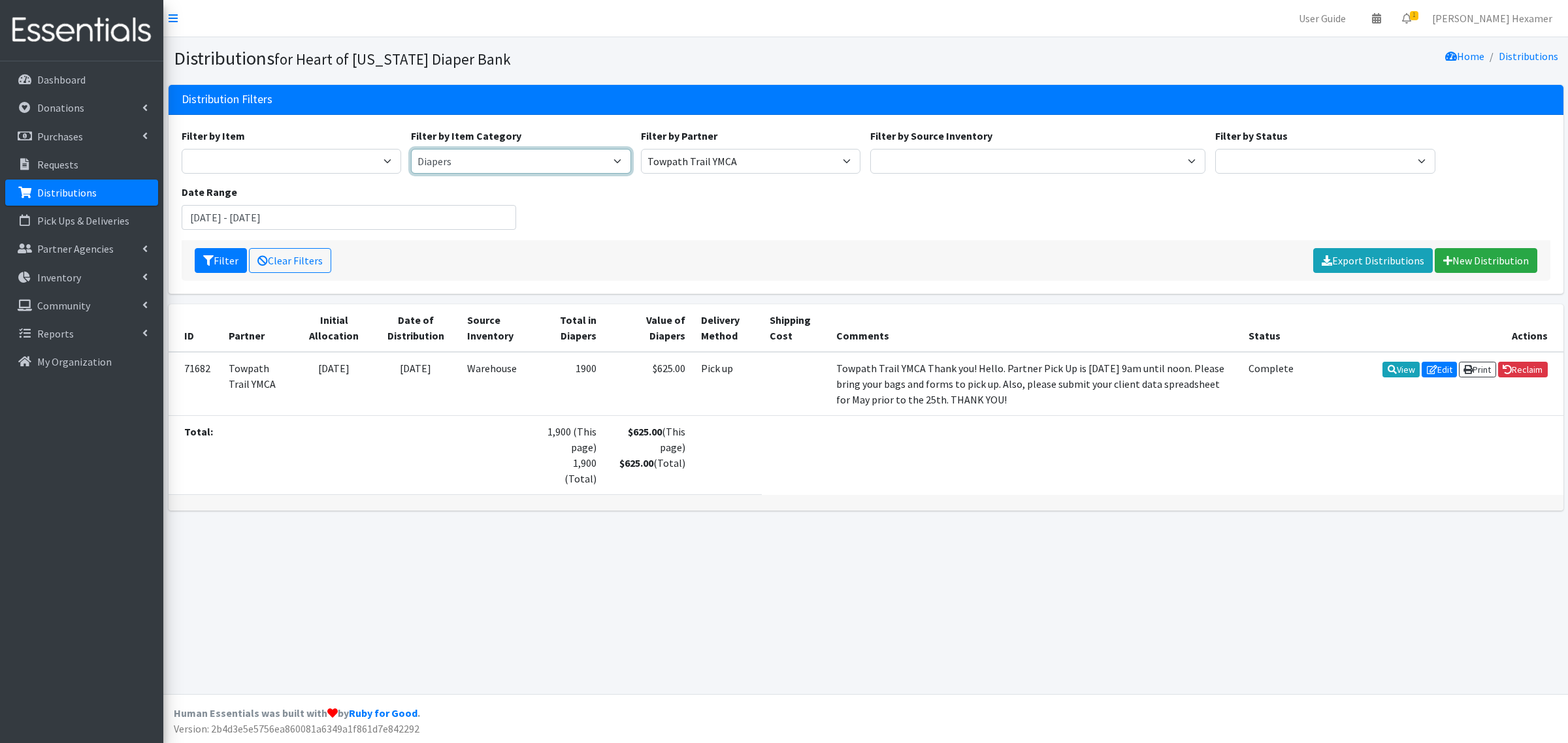
click at [623, 160] on select "Period Supplies Adult Incontinence Diapers Wipes Pull- Ups" at bounding box center [521, 160] width 220 height 25
select select "175"
click at [411, 148] on select "Period Supplies Adult Incontinence Diapers Wipes Pull- Ups" at bounding box center [521, 160] width 220 height 25
click at [228, 255] on button "Filter" at bounding box center [221, 260] width 52 height 25
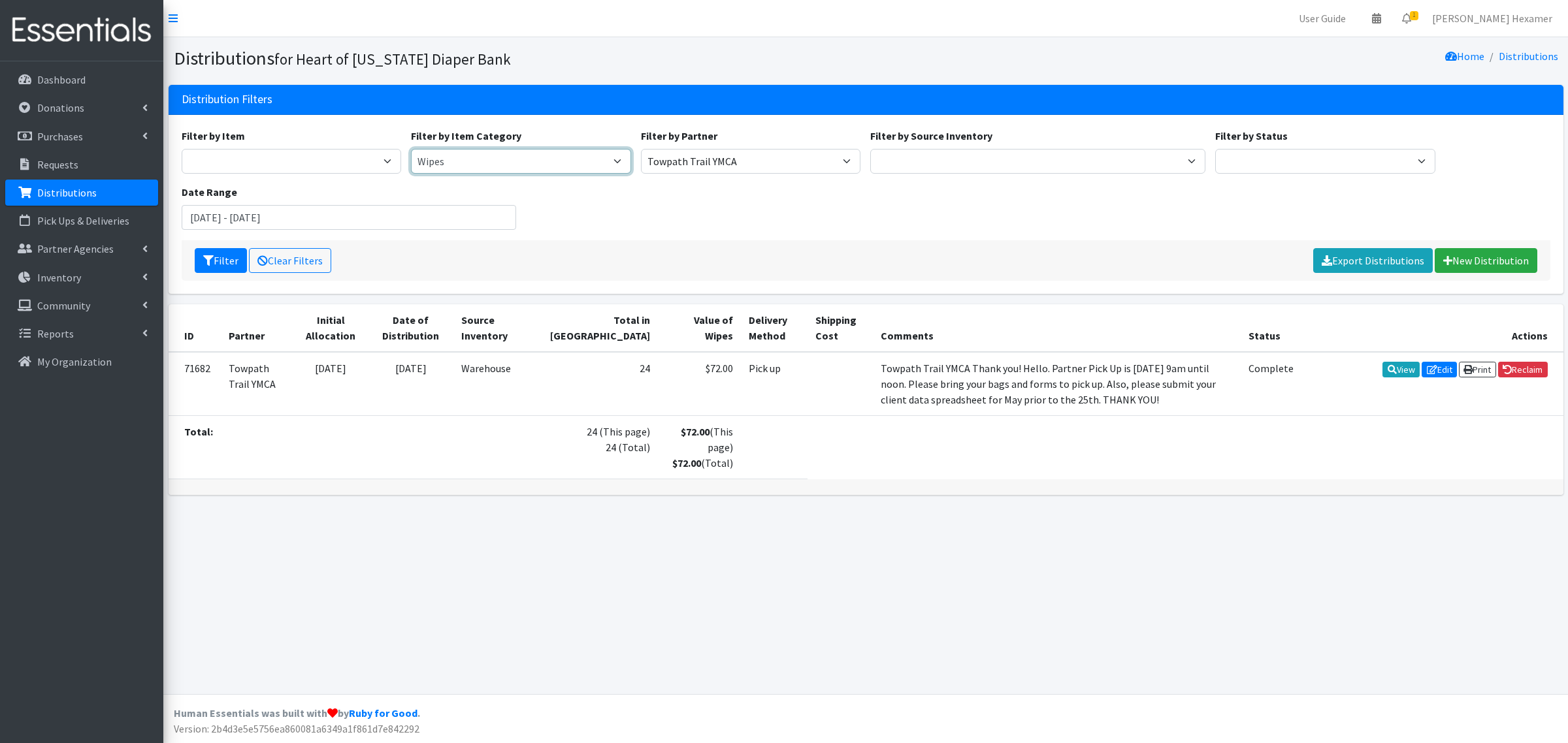
click at [432, 158] on select "Period Supplies Adult Incontinence Diapers Wipes Pull- Ups" at bounding box center [521, 160] width 220 height 25
select select "380"
click at [411, 148] on select "Period Supplies Adult Incontinence Diapers Wipes Pull- Ups" at bounding box center [521, 160] width 220 height 25
click at [220, 256] on button "Filter" at bounding box center [221, 260] width 52 height 25
